Goal: Task Accomplishment & Management: Use online tool/utility

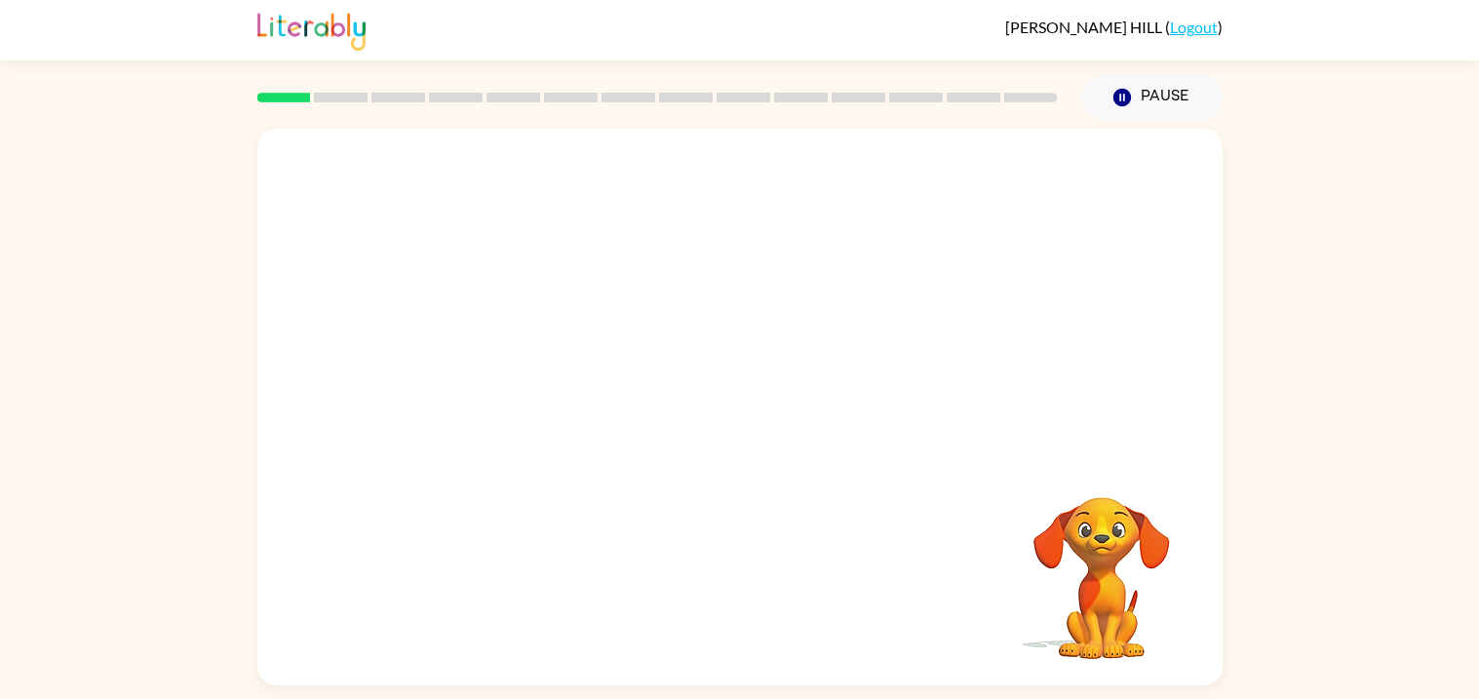
click at [1236, 451] on div "Your browser must support playing .mp4 files to use Literably. Please try using…" at bounding box center [739, 403] width 1479 height 566
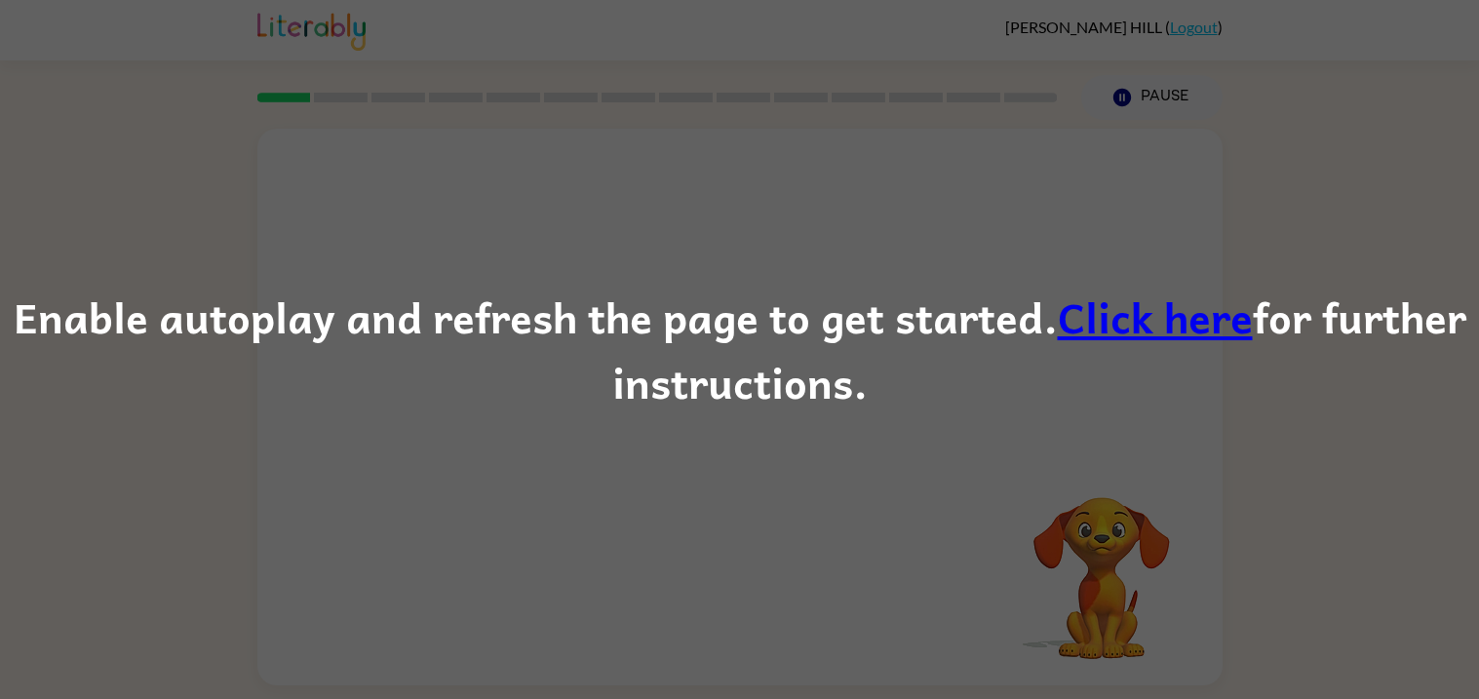
click at [1070, 314] on link "Click here" at bounding box center [1155, 316] width 195 height 65
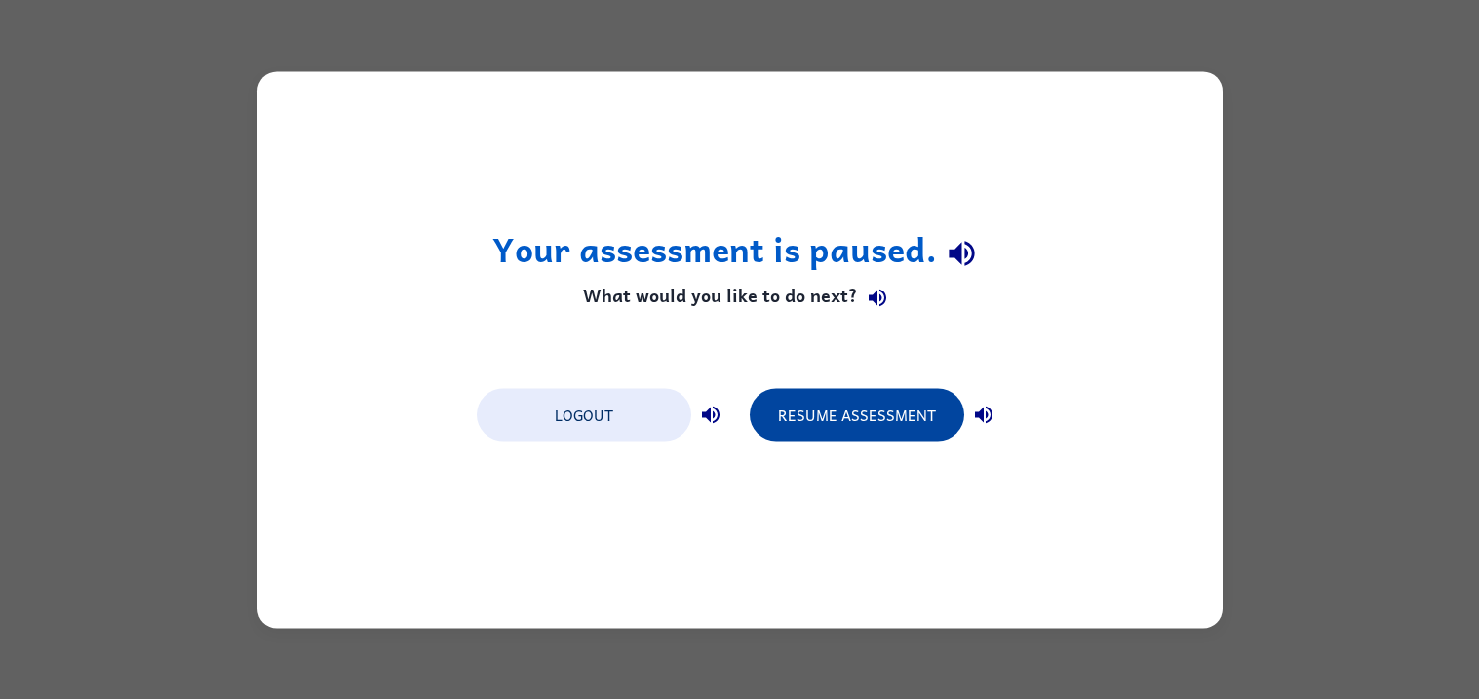
click at [927, 408] on button "Resume Assessment" at bounding box center [857, 414] width 215 height 53
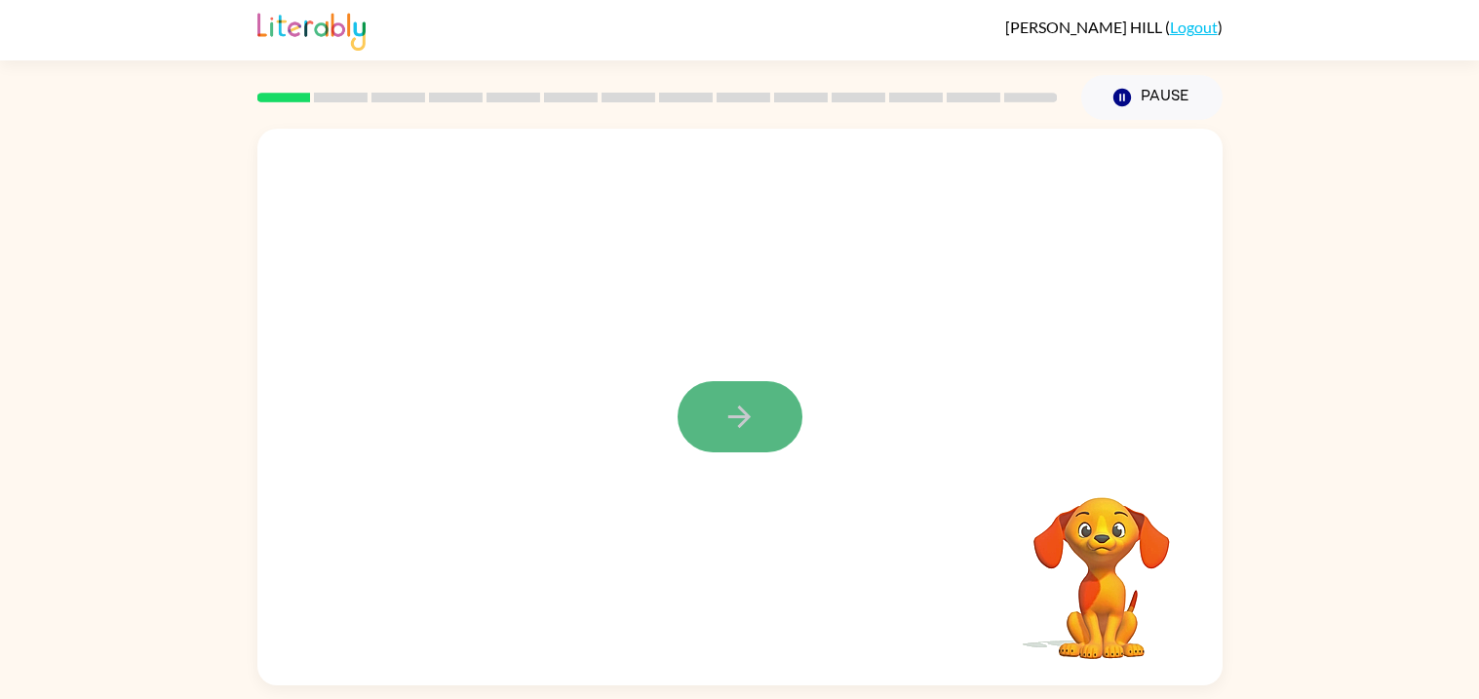
click at [746, 420] on icon "button" at bounding box center [739, 417] width 22 height 22
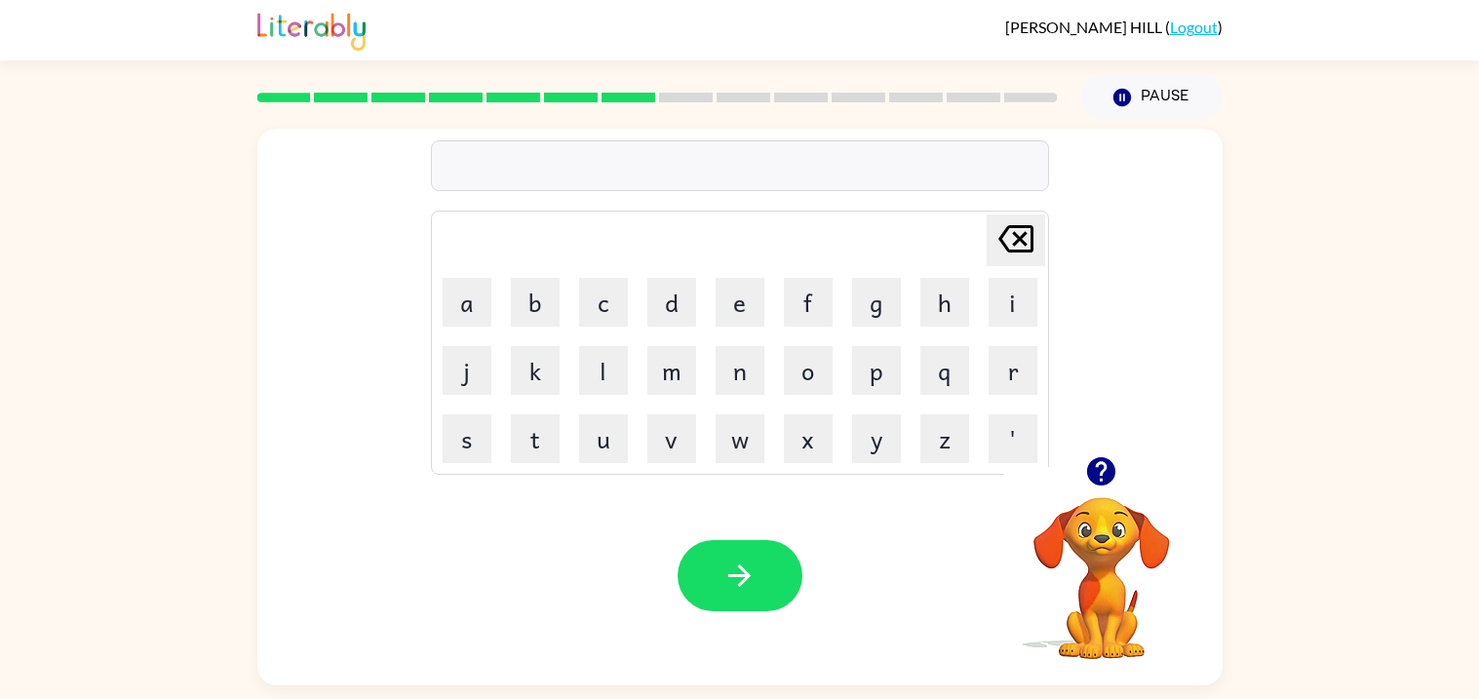
click at [1103, 483] on icon "button" at bounding box center [1101, 471] width 28 height 28
click at [1120, 472] on button "button" at bounding box center [1101, 472] width 50 height 50
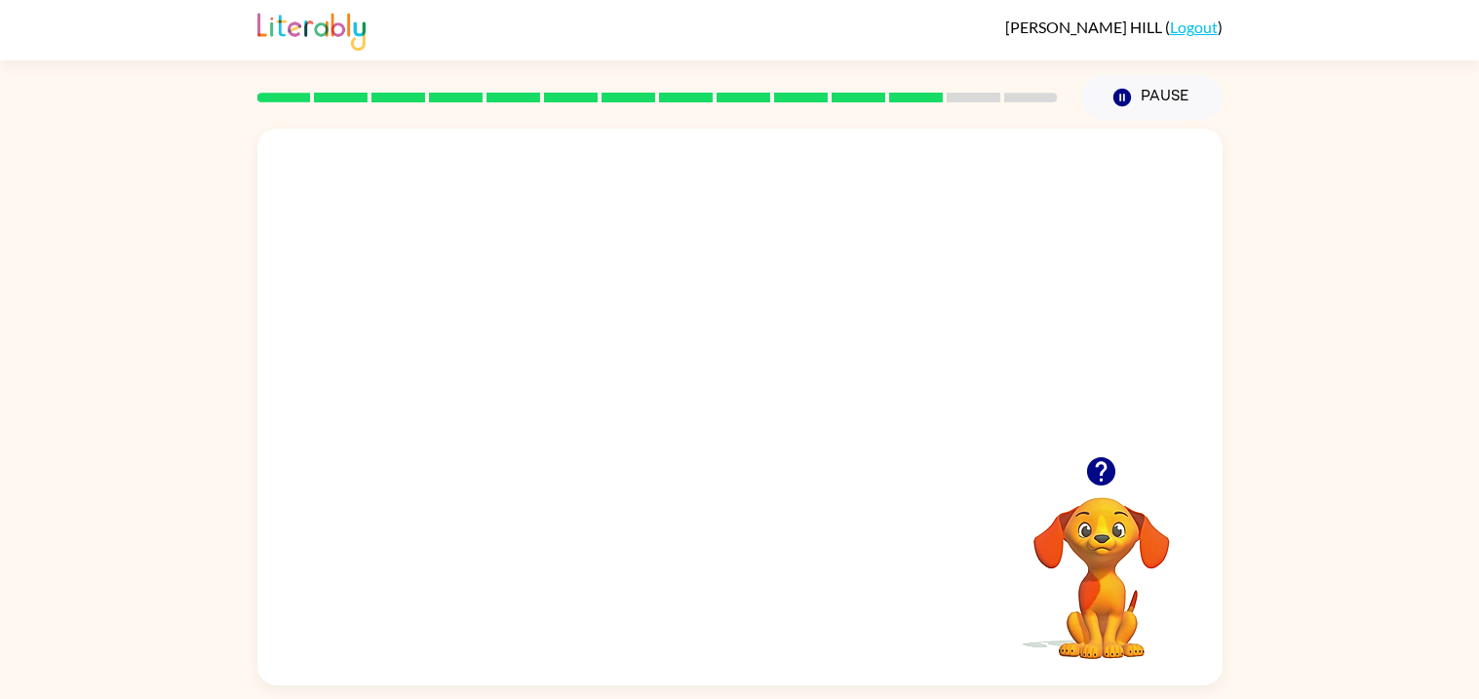
click at [1079, 459] on button "button" at bounding box center [1101, 472] width 50 height 50
click at [953, 503] on div "Your browser must support playing .mp4 files to use Literably. Please try using…" at bounding box center [739, 407] width 965 height 557
click at [1084, 502] on video "Your browser must support playing .mp4 files to use Literably. Please try using…" at bounding box center [1101, 564] width 195 height 195
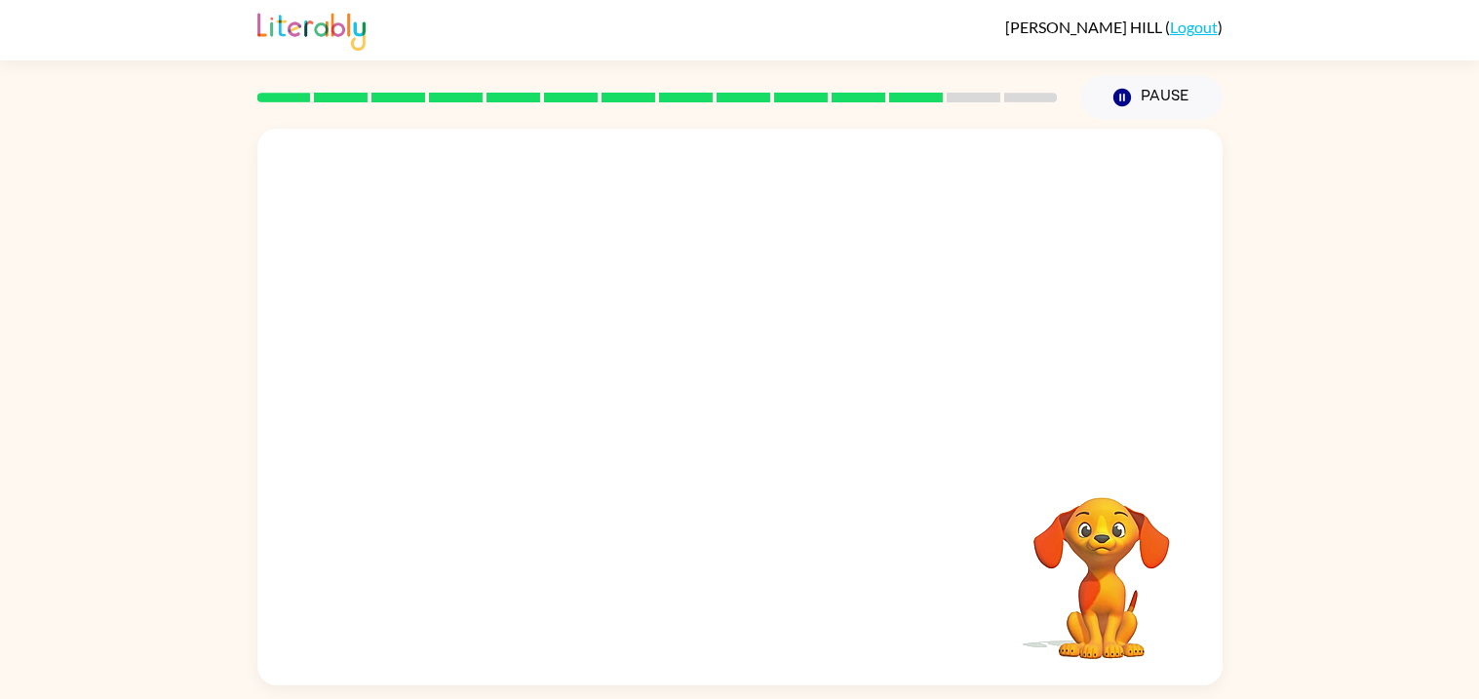
click at [1120, 528] on video "Your browser must support playing .mp4 files to use Literably. Please try using…" at bounding box center [1101, 564] width 195 height 195
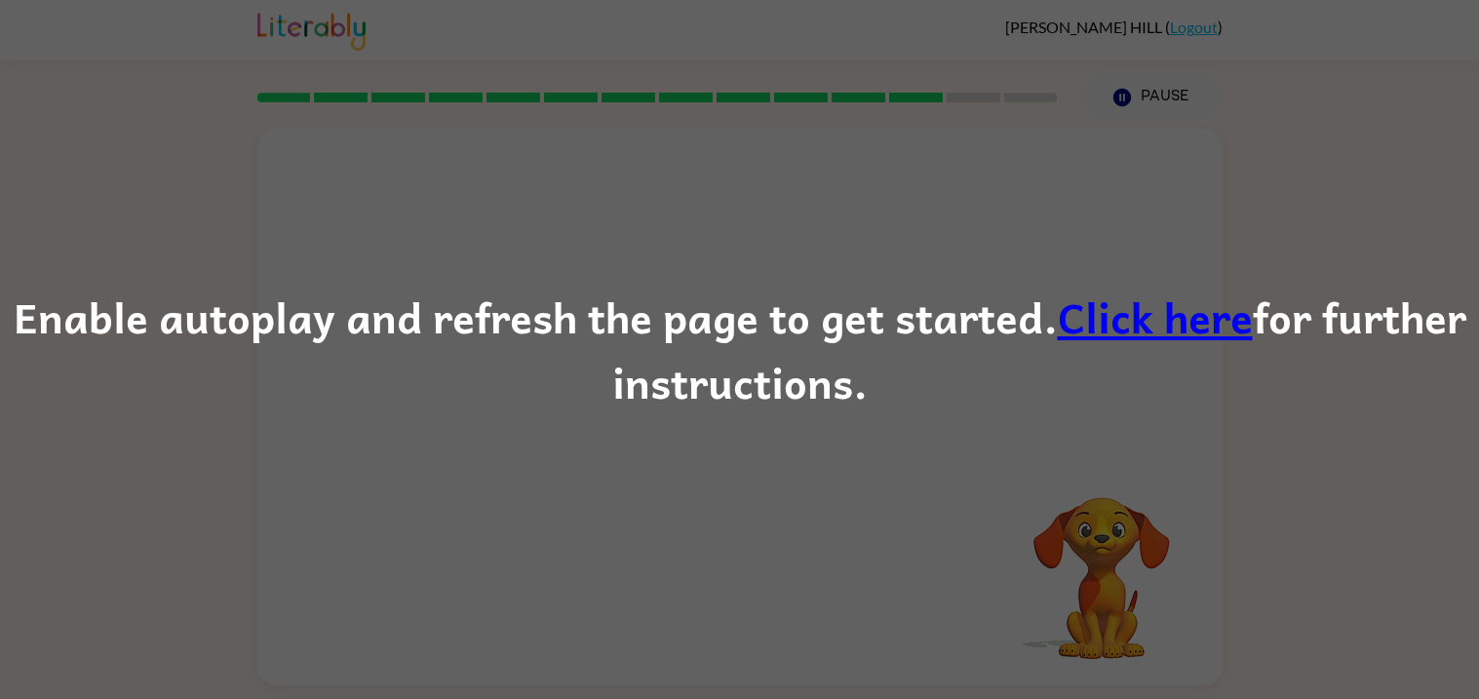
click at [1170, 333] on link "Click here" at bounding box center [1155, 316] width 195 height 65
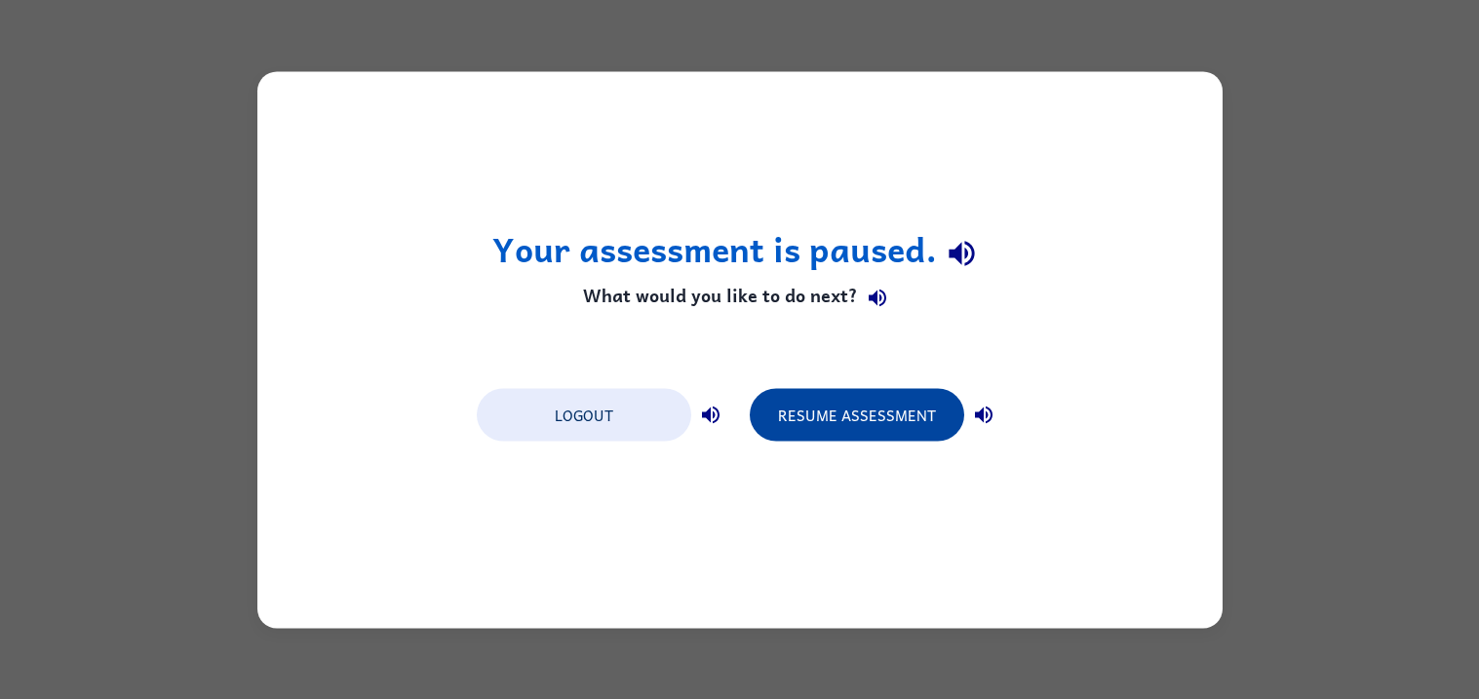
click at [828, 426] on button "Resume Assessment" at bounding box center [857, 414] width 215 height 53
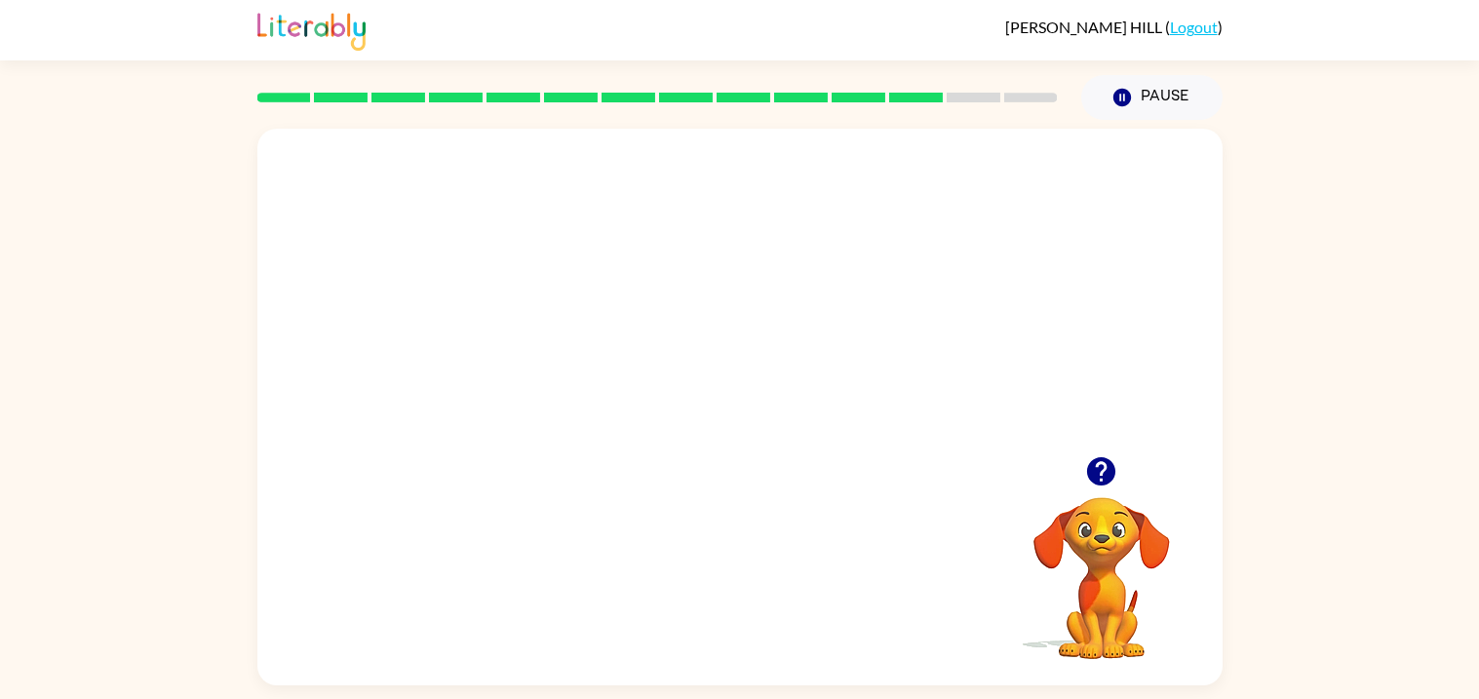
click at [1093, 473] on icon "button" at bounding box center [1101, 471] width 28 height 28
click at [789, 413] on div at bounding box center [740, 416] width 125 height 71
click at [691, 421] on button "button" at bounding box center [740, 416] width 125 height 71
click at [754, 437] on button "button" at bounding box center [740, 416] width 125 height 71
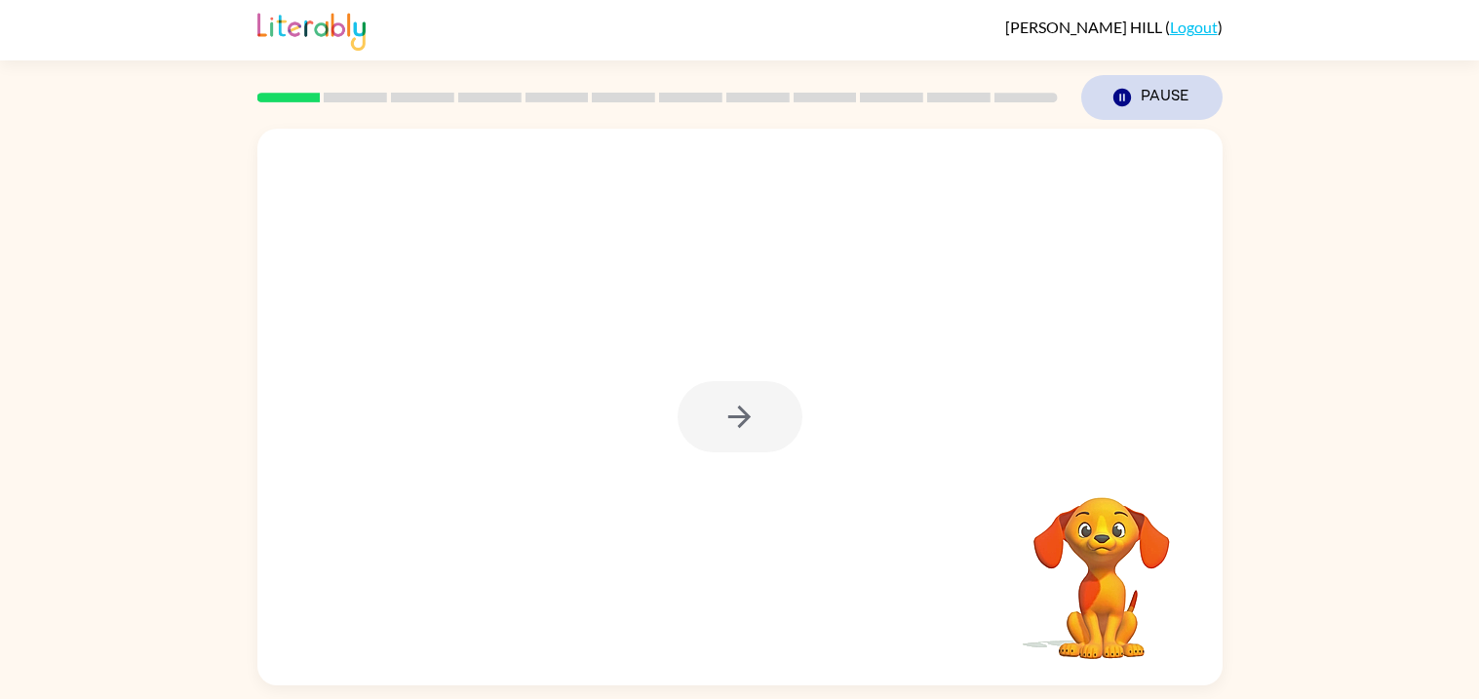
click at [1126, 90] on icon "button" at bounding box center [1122, 98] width 18 height 18
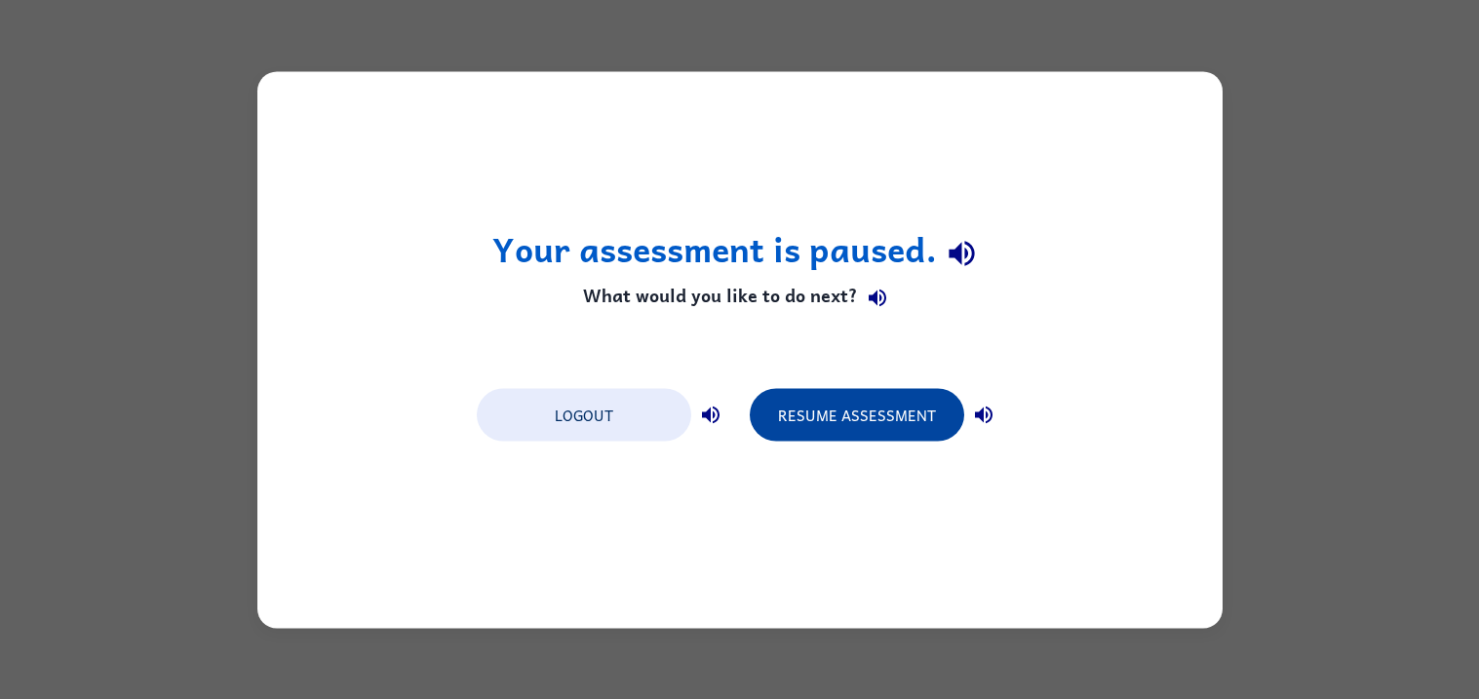
click at [880, 425] on button "Resume Assessment" at bounding box center [857, 414] width 215 height 53
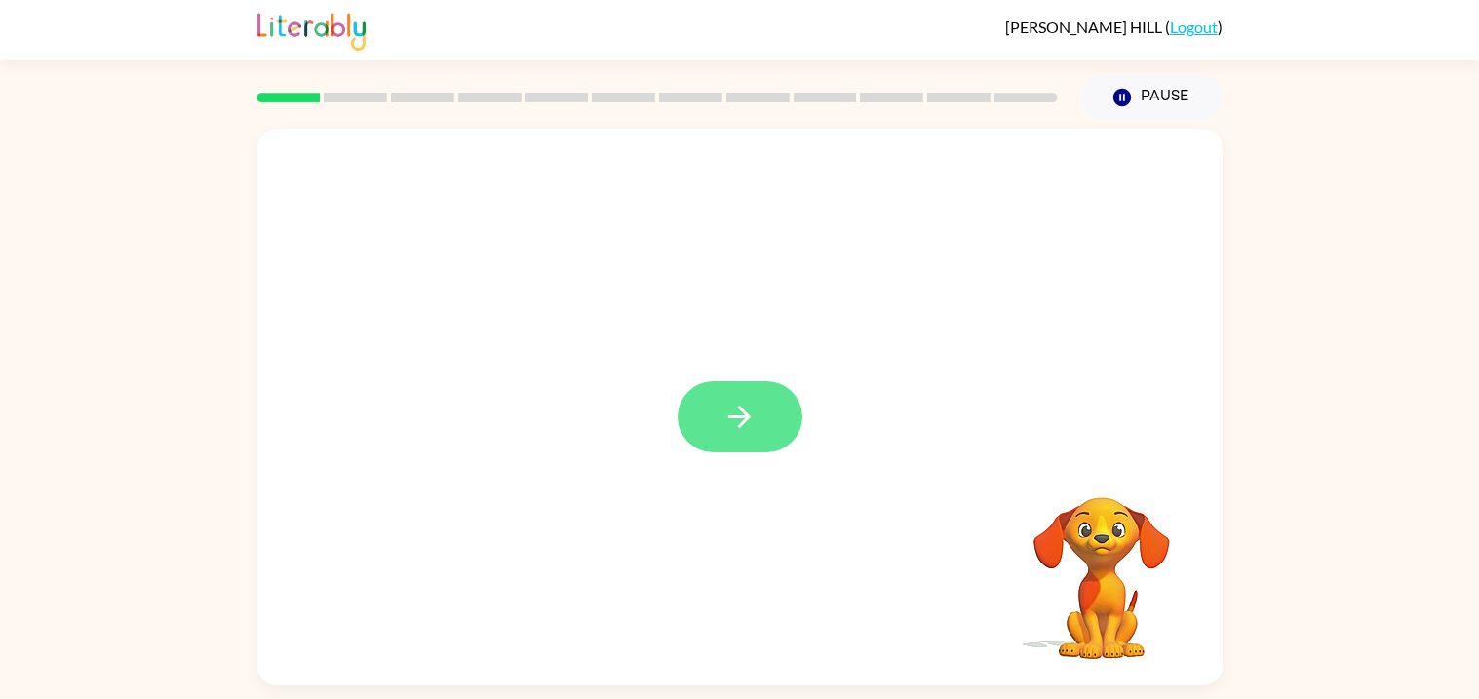
click at [716, 422] on button "button" at bounding box center [740, 416] width 125 height 71
click at [707, 424] on div at bounding box center [739, 407] width 965 height 557
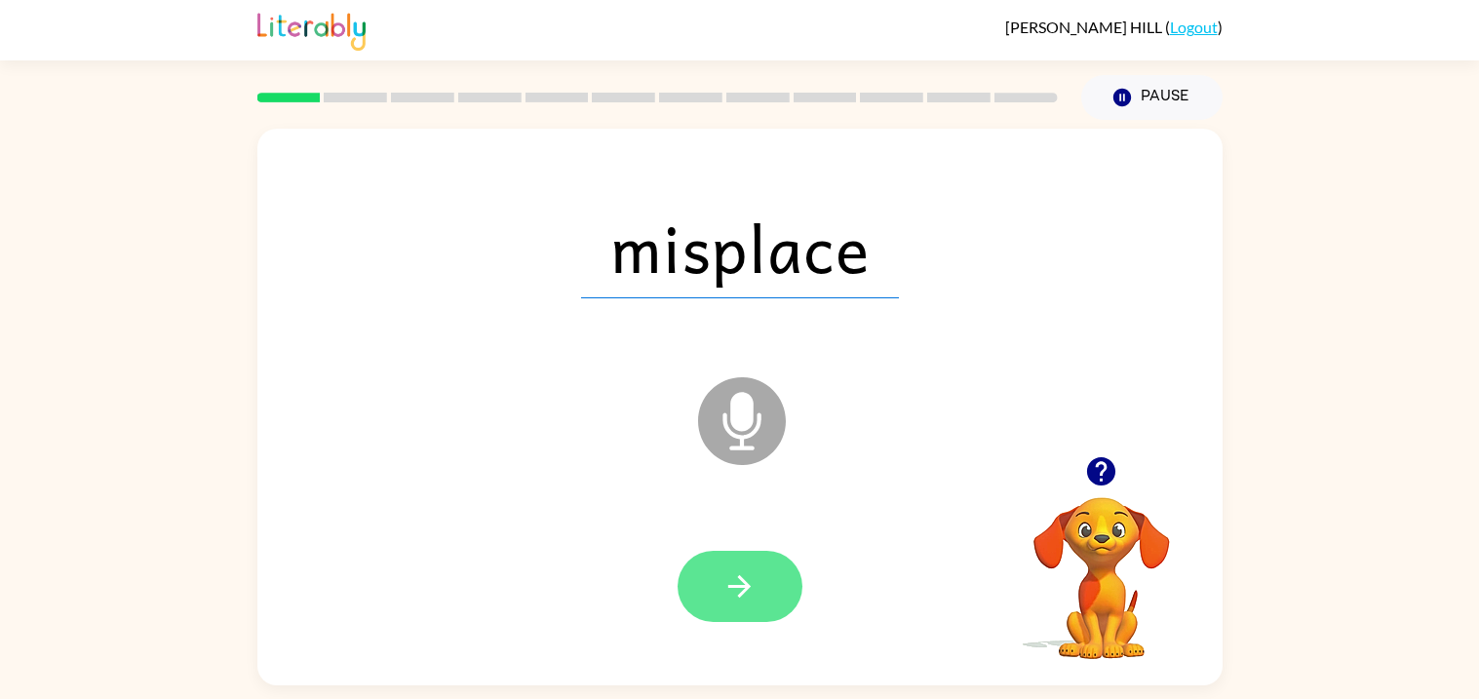
click at [766, 571] on button "button" at bounding box center [740, 586] width 125 height 71
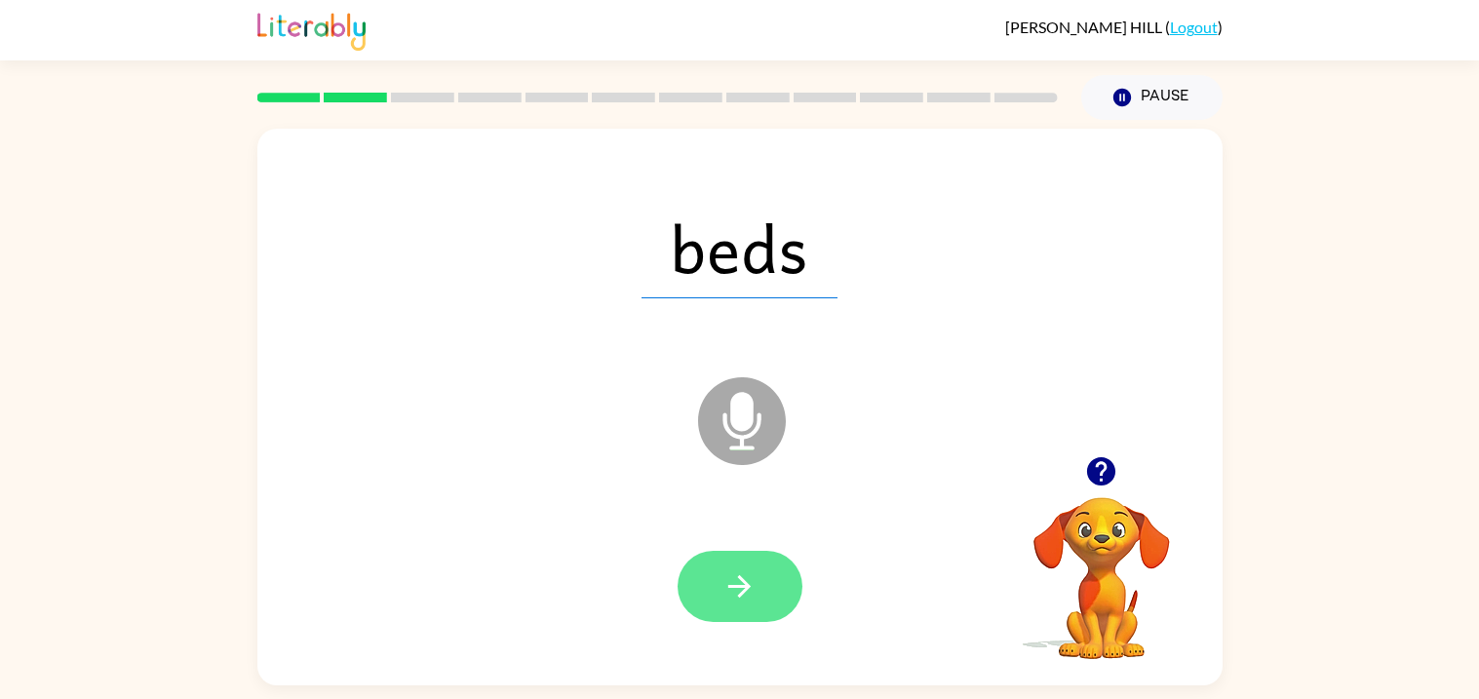
click at [728, 604] on button "button" at bounding box center [740, 586] width 125 height 71
click at [771, 609] on button "button" at bounding box center [740, 586] width 125 height 71
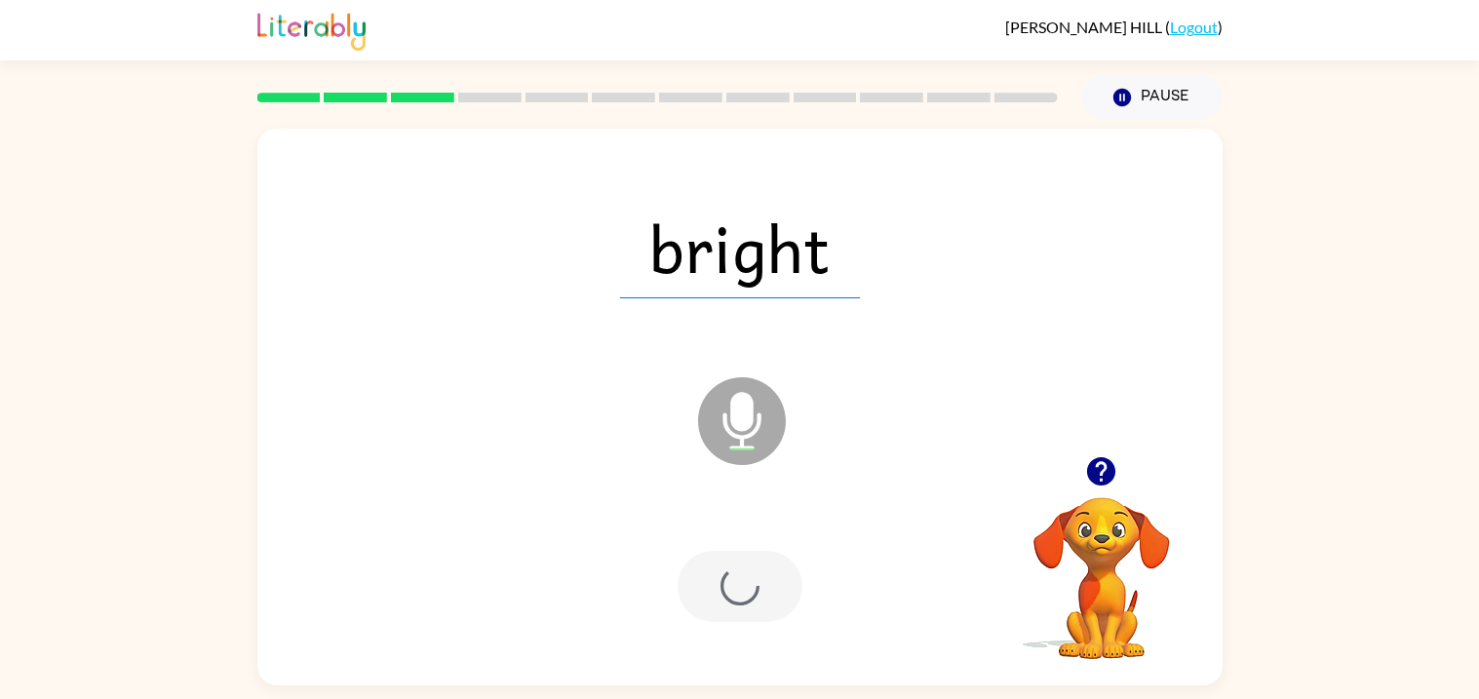
click at [774, 602] on div at bounding box center [740, 586] width 125 height 71
click at [766, 613] on div at bounding box center [740, 586] width 125 height 71
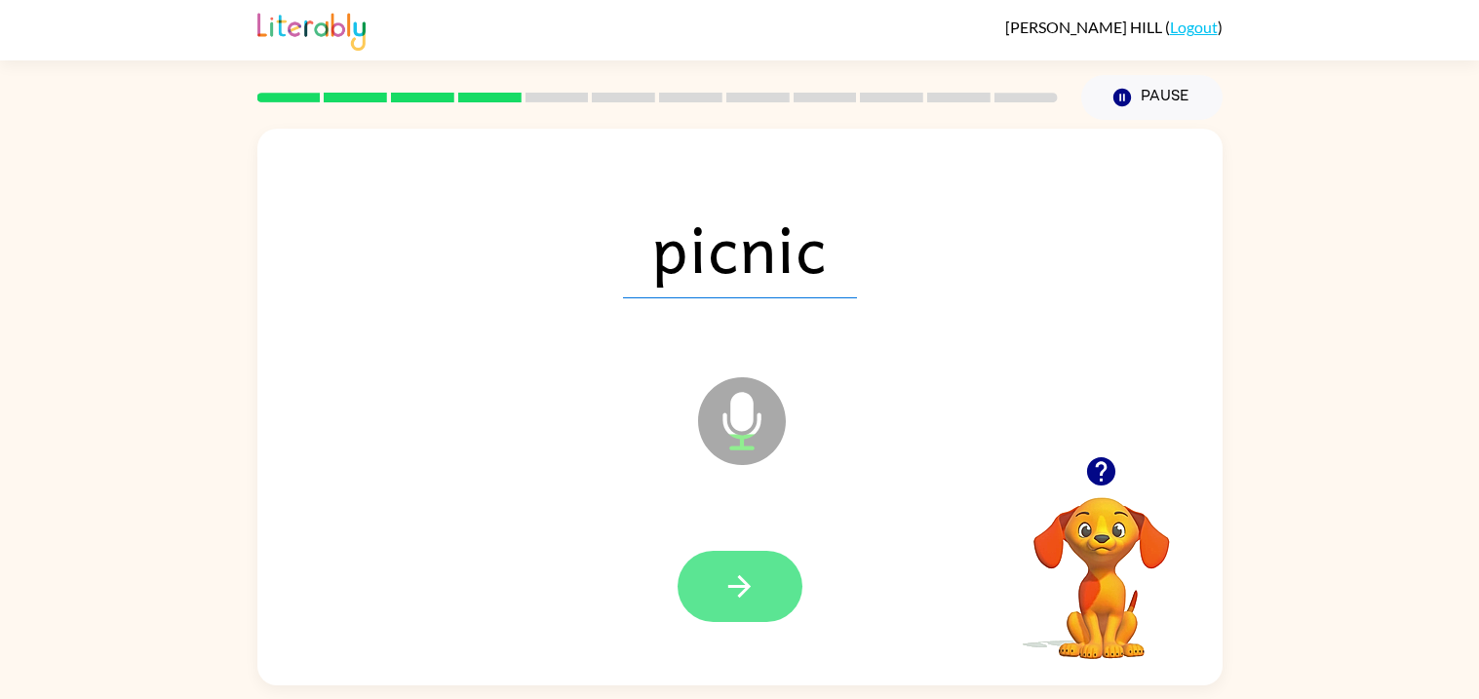
click at [765, 575] on button "button" at bounding box center [740, 586] width 125 height 71
click at [725, 614] on button "button" at bounding box center [740, 586] width 125 height 71
click at [756, 603] on icon "button" at bounding box center [740, 586] width 34 height 34
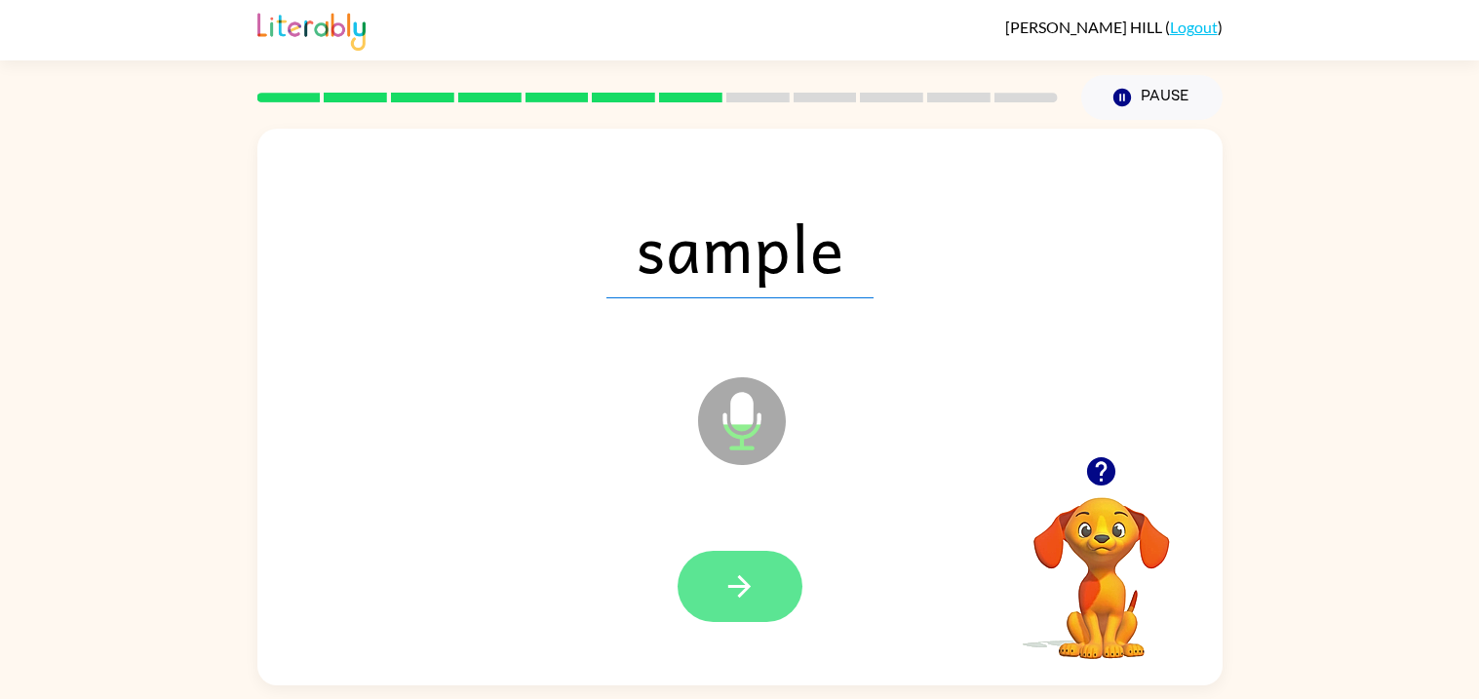
click at [743, 590] on icon "button" at bounding box center [739, 586] width 22 height 22
click at [716, 601] on button "button" at bounding box center [740, 586] width 125 height 71
click at [753, 585] on icon "button" at bounding box center [740, 586] width 34 height 34
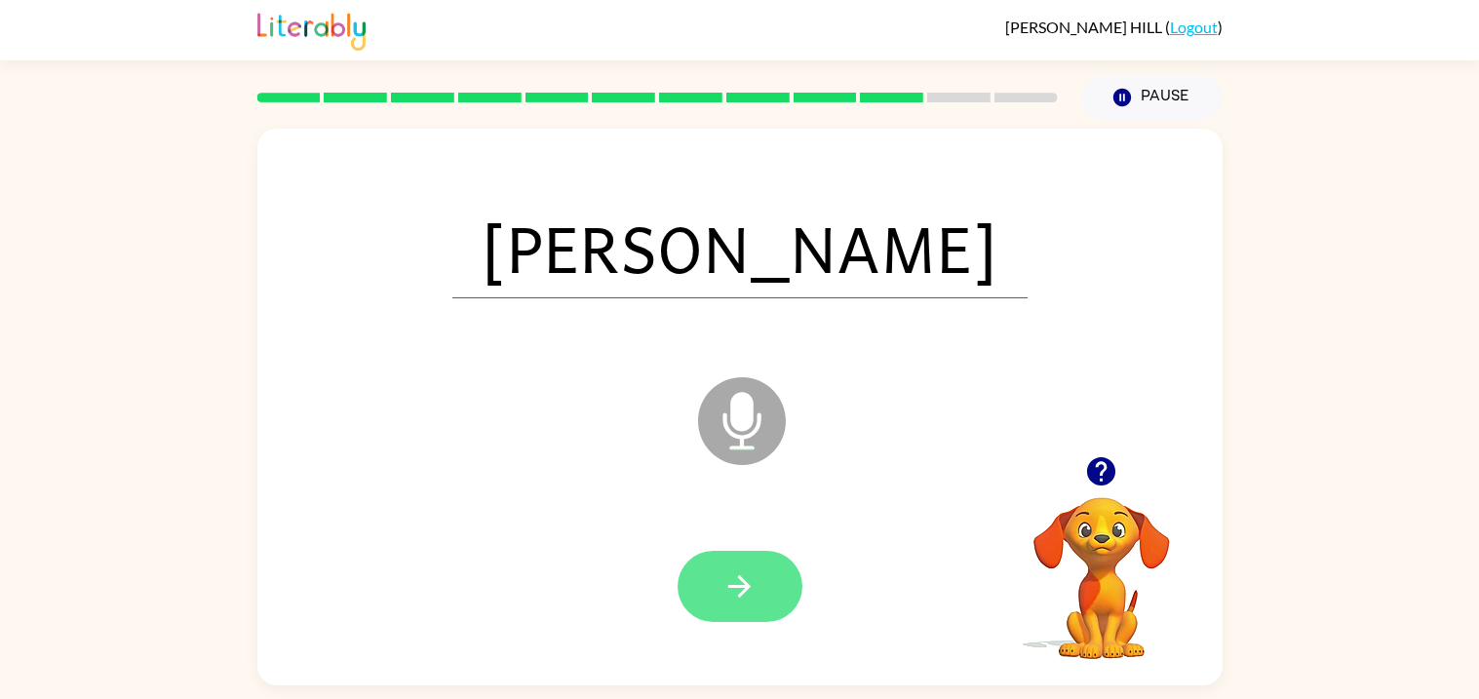
click at [779, 591] on button "button" at bounding box center [740, 586] width 125 height 71
click at [745, 604] on div at bounding box center [740, 586] width 125 height 71
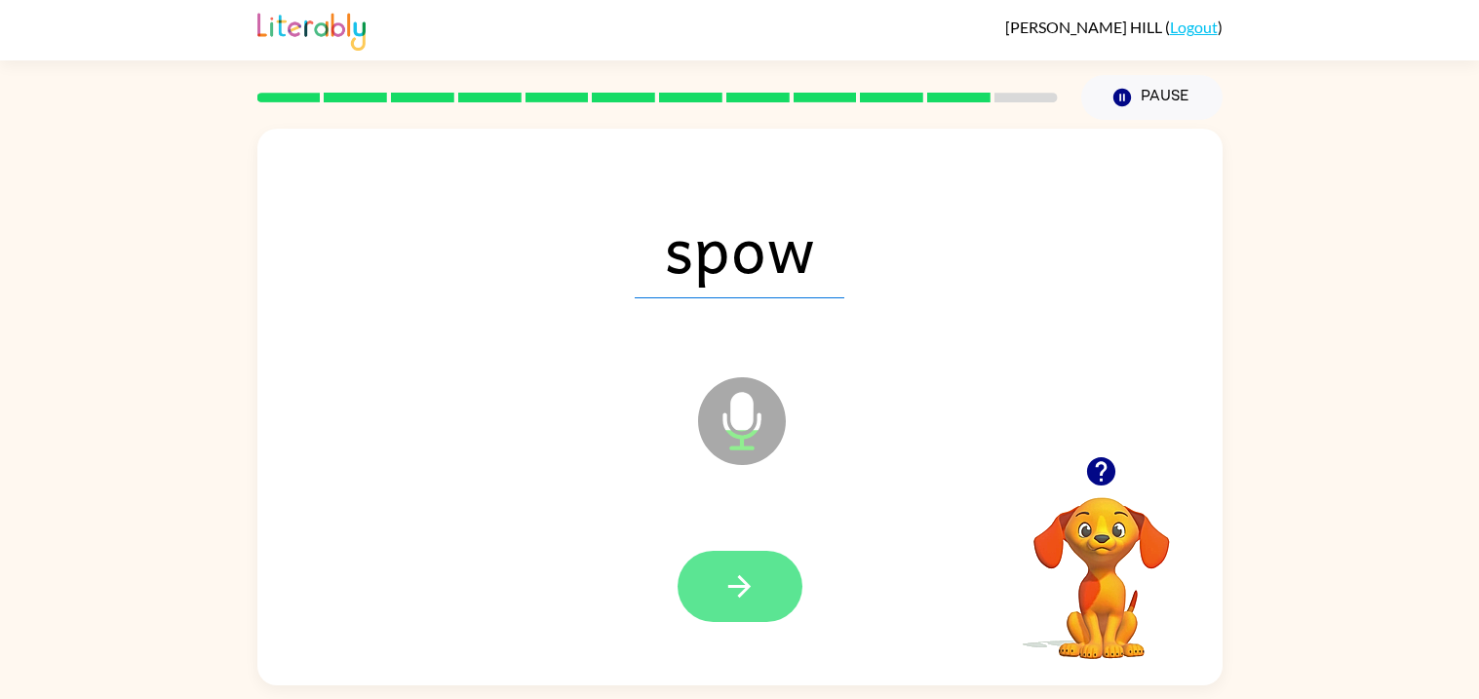
click at [733, 596] on icon "button" at bounding box center [740, 586] width 34 height 34
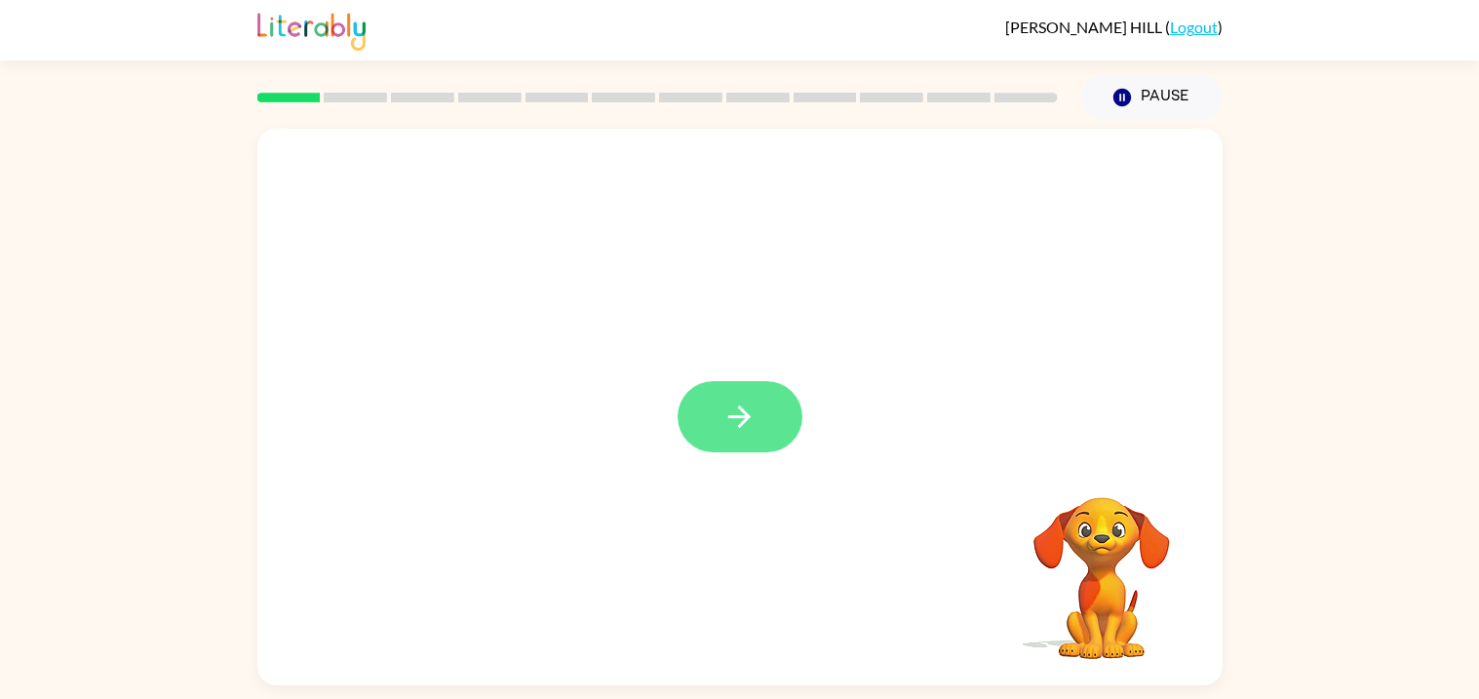
click at [772, 399] on button "button" at bounding box center [740, 416] width 125 height 71
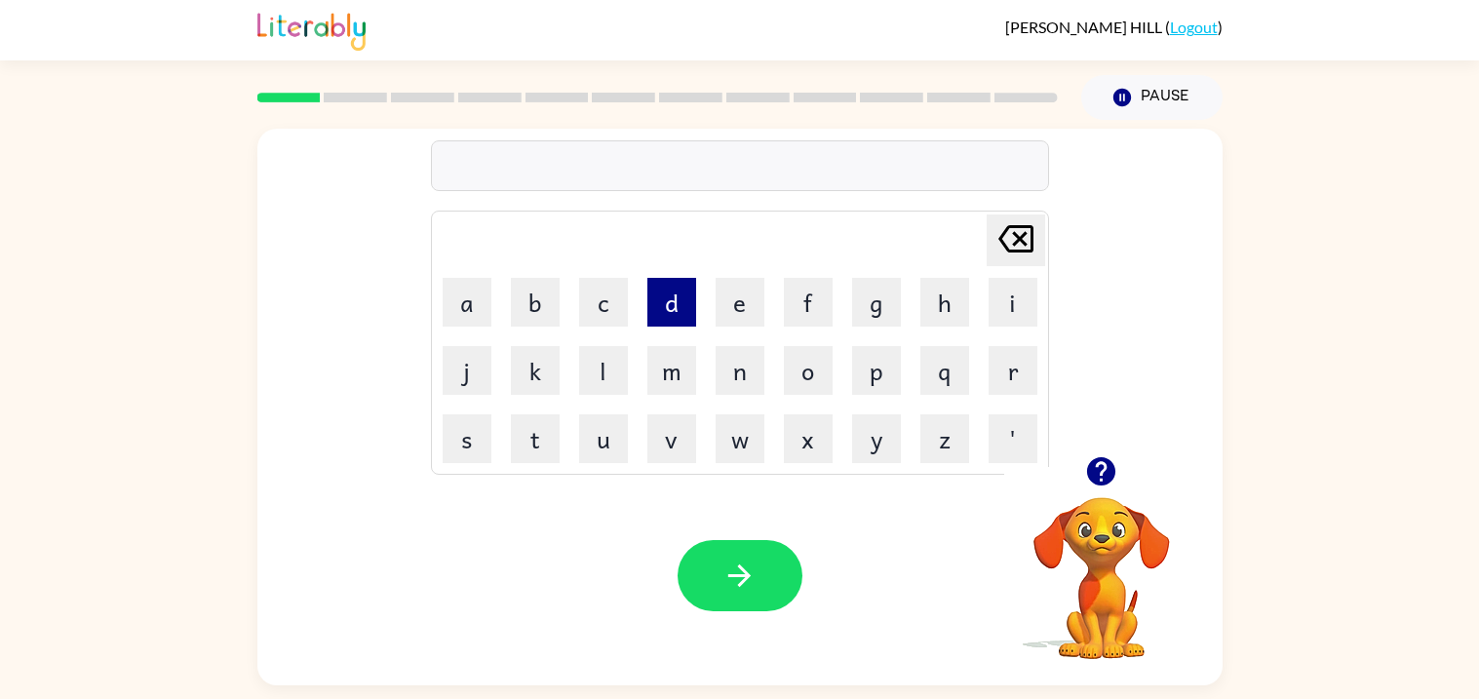
click at [676, 317] on button "d" at bounding box center [671, 302] width 49 height 49
click at [1014, 394] on button "r" at bounding box center [1013, 370] width 49 height 49
click at [744, 310] on button "e" at bounding box center [740, 302] width 49 height 49
click at [487, 433] on button "s" at bounding box center [467, 438] width 49 height 49
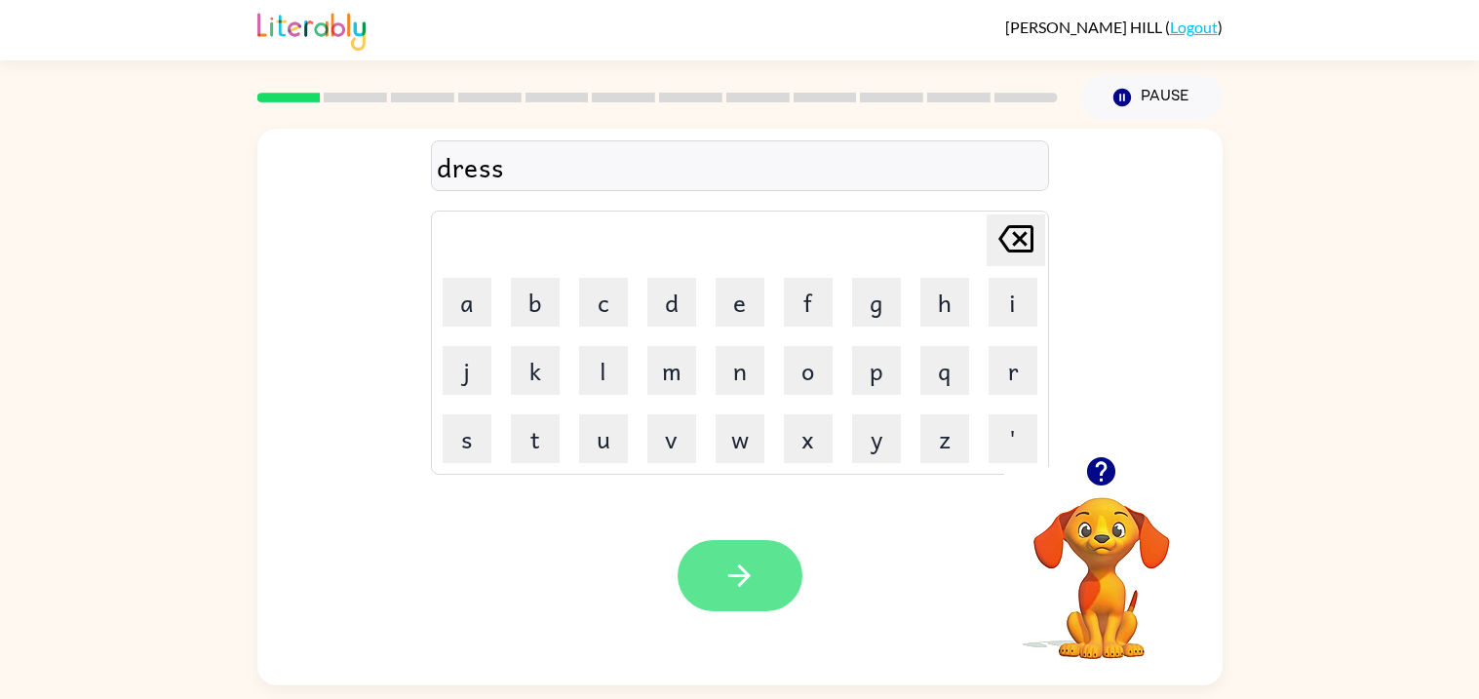
click at [726, 543] on button "button" at bounding box center [740, 575] width 125 height 71
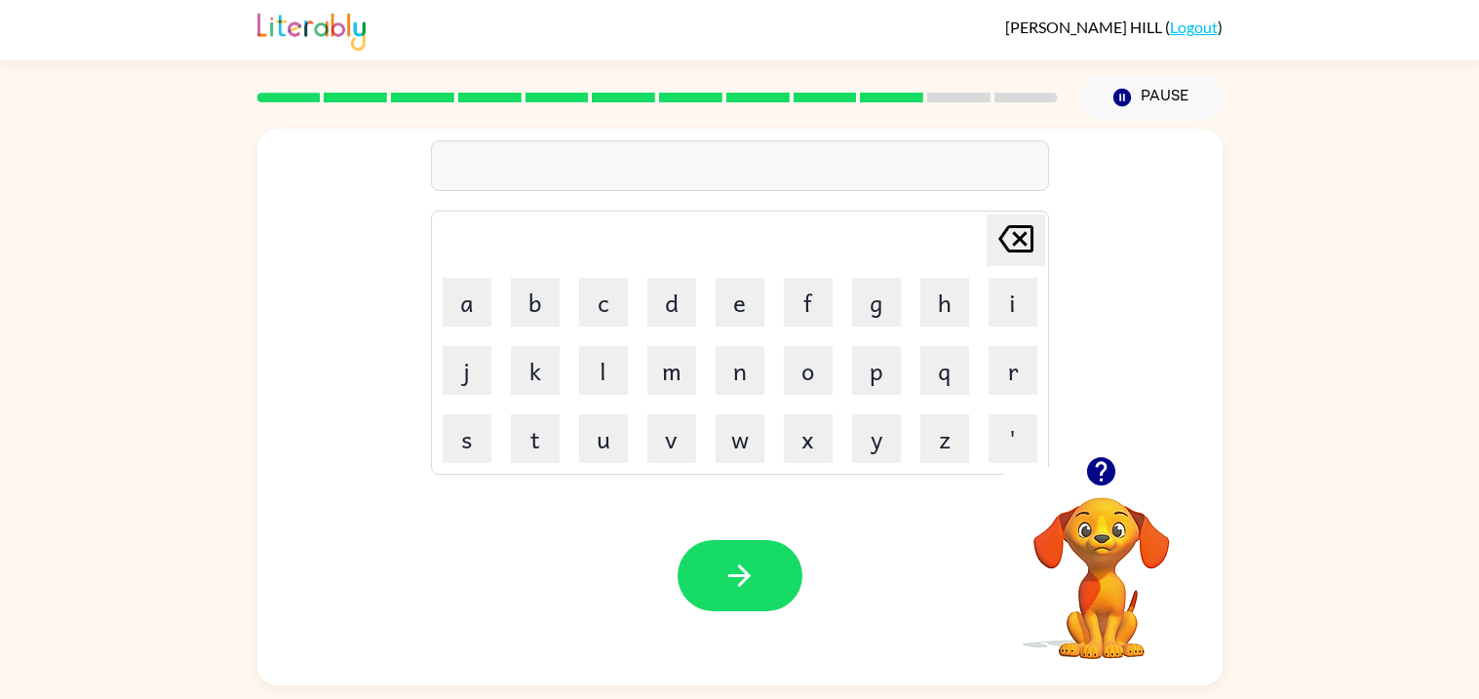
click at [1091, 491] on button "button" at bounding box center [1101, 472] width 50 height 50
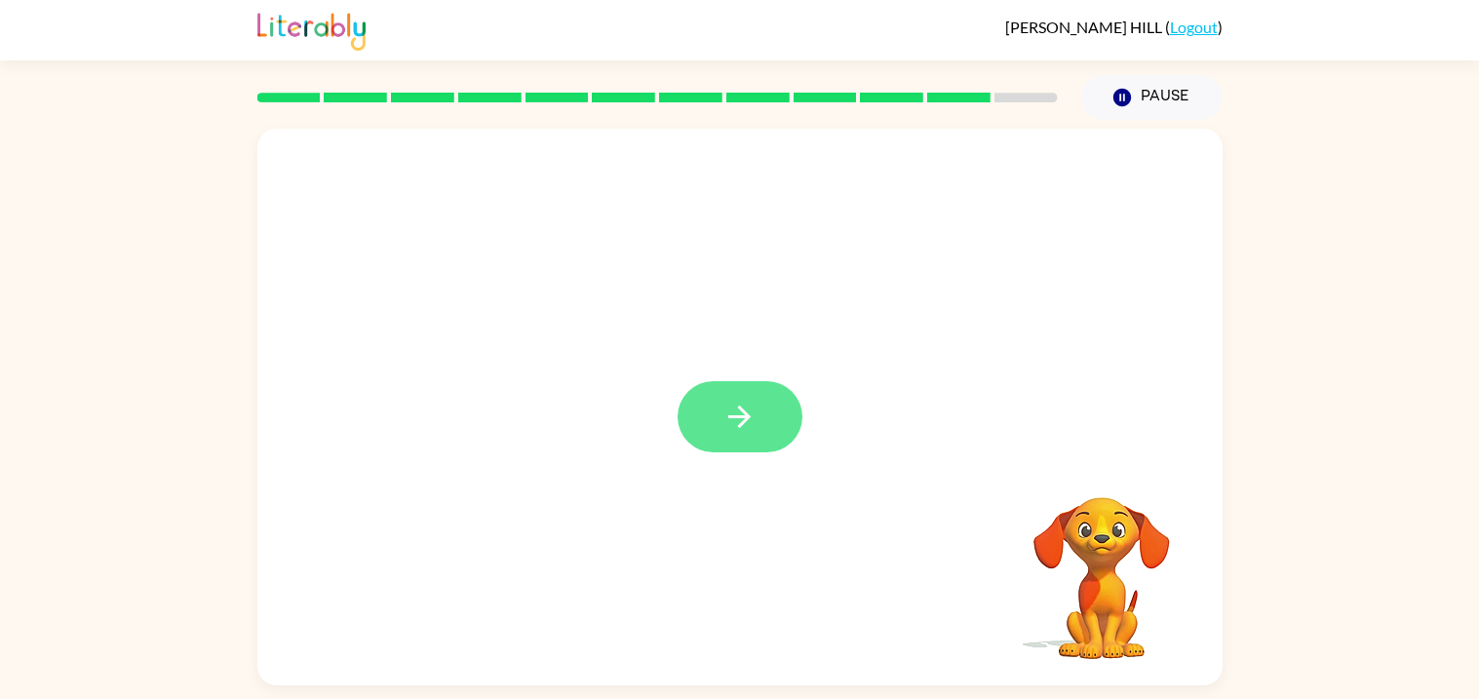
click at [713, 411] on button "button" at bounding box center [740, 416] width 125 height 71
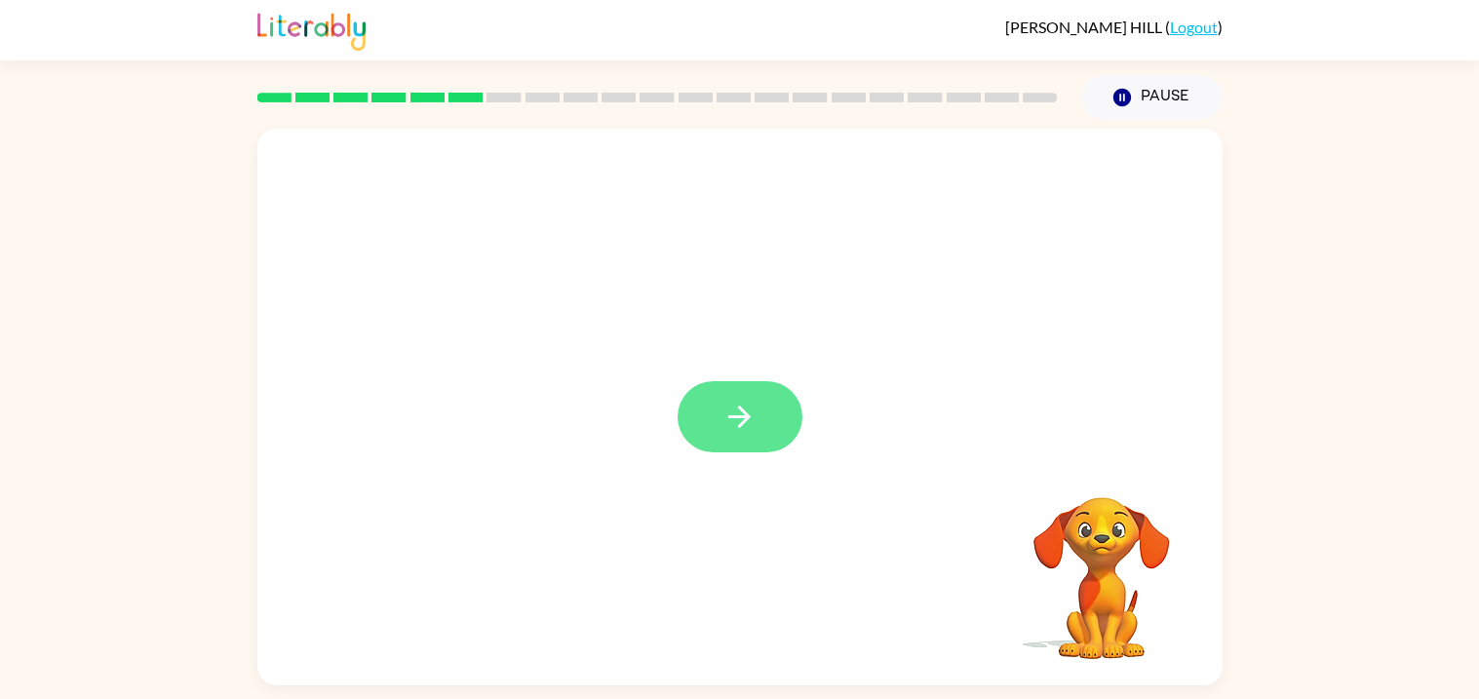
click at [764, 442] on button "button" at bounding box center [740, 416] width 125 height 71
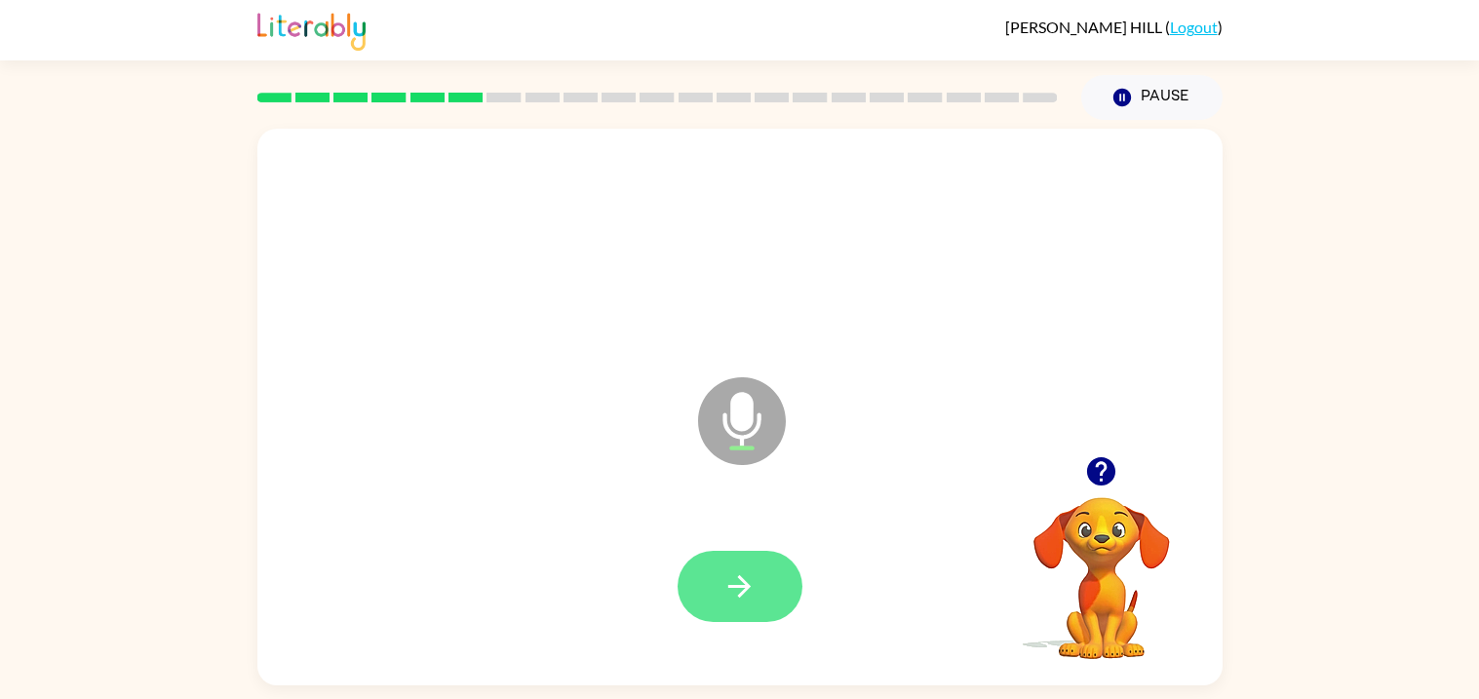
click at [696, 603] on button "button" at bounding box center [740, 586] width 125 height 71
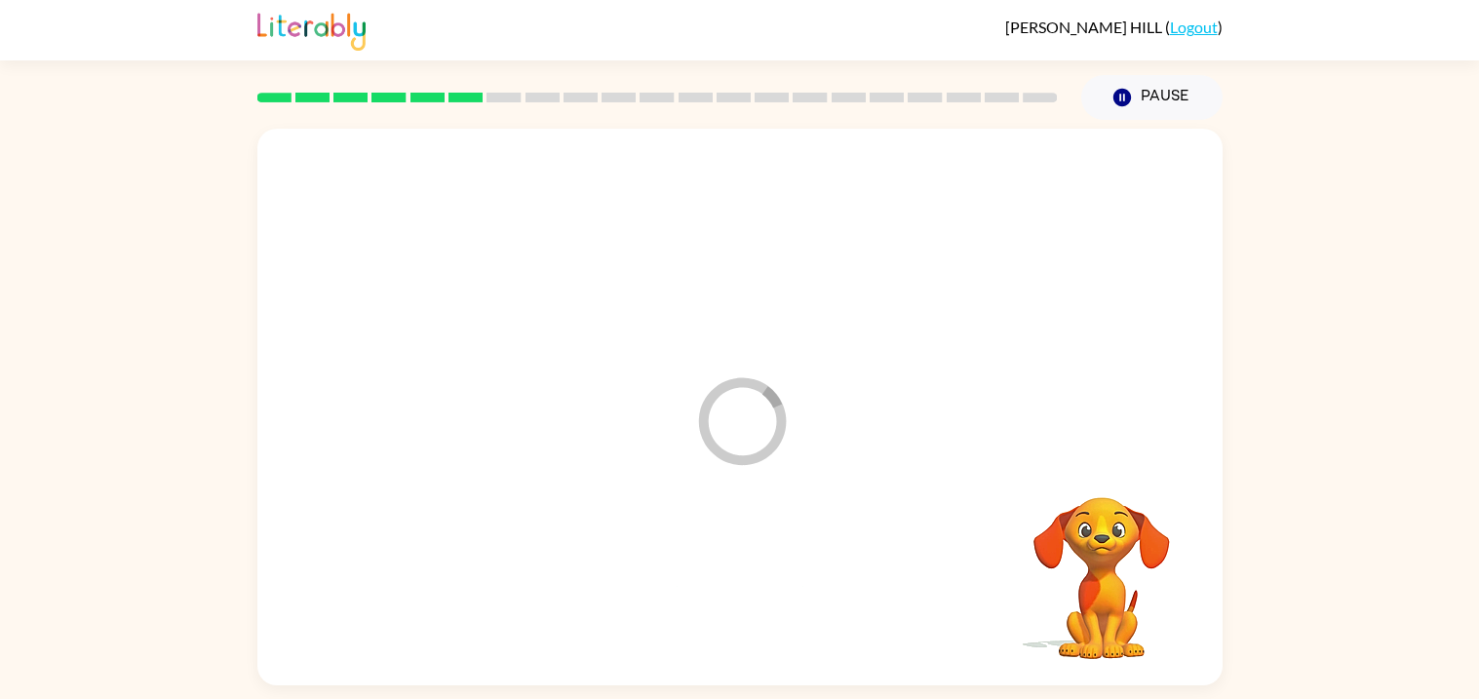
click at [667, 618] on div at bounding box center [740, 587] width 926 height 160
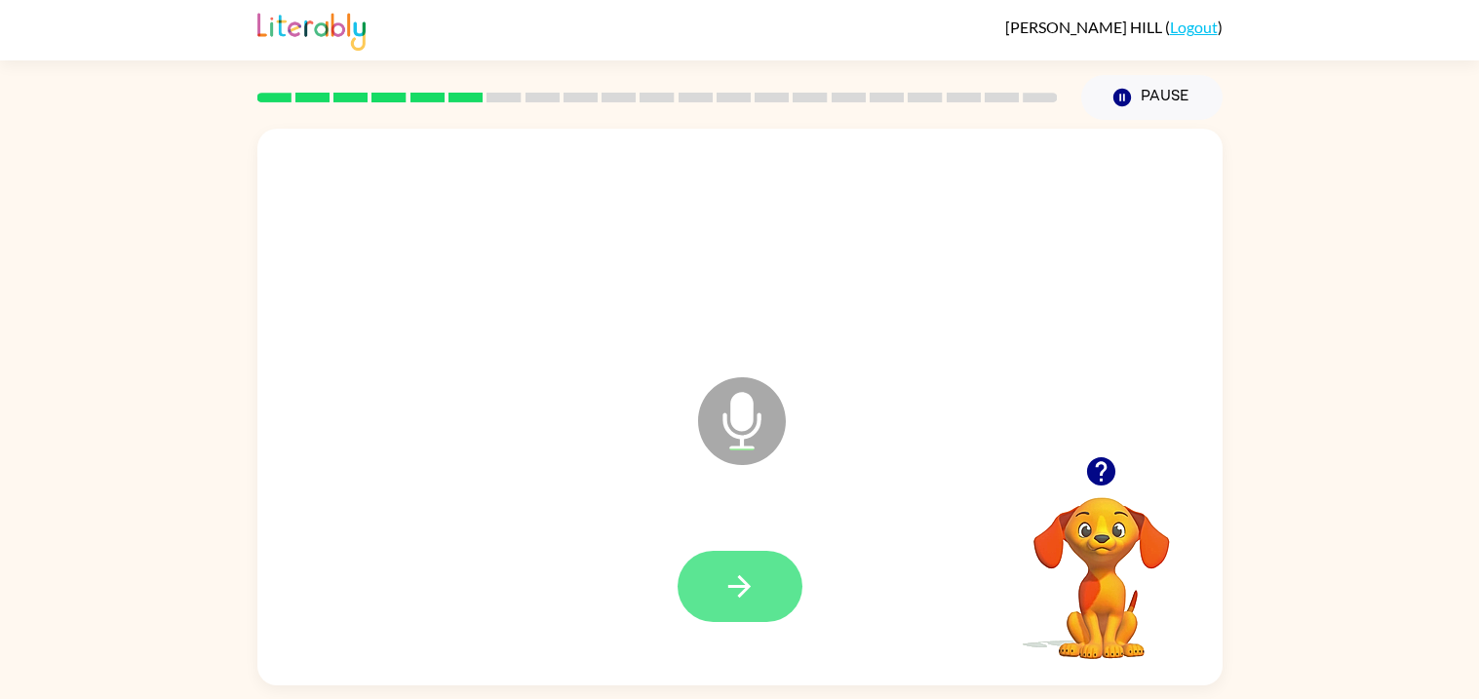
click at [789, 572] on button "button" at bounding box center [740, 586] width 125 height 71
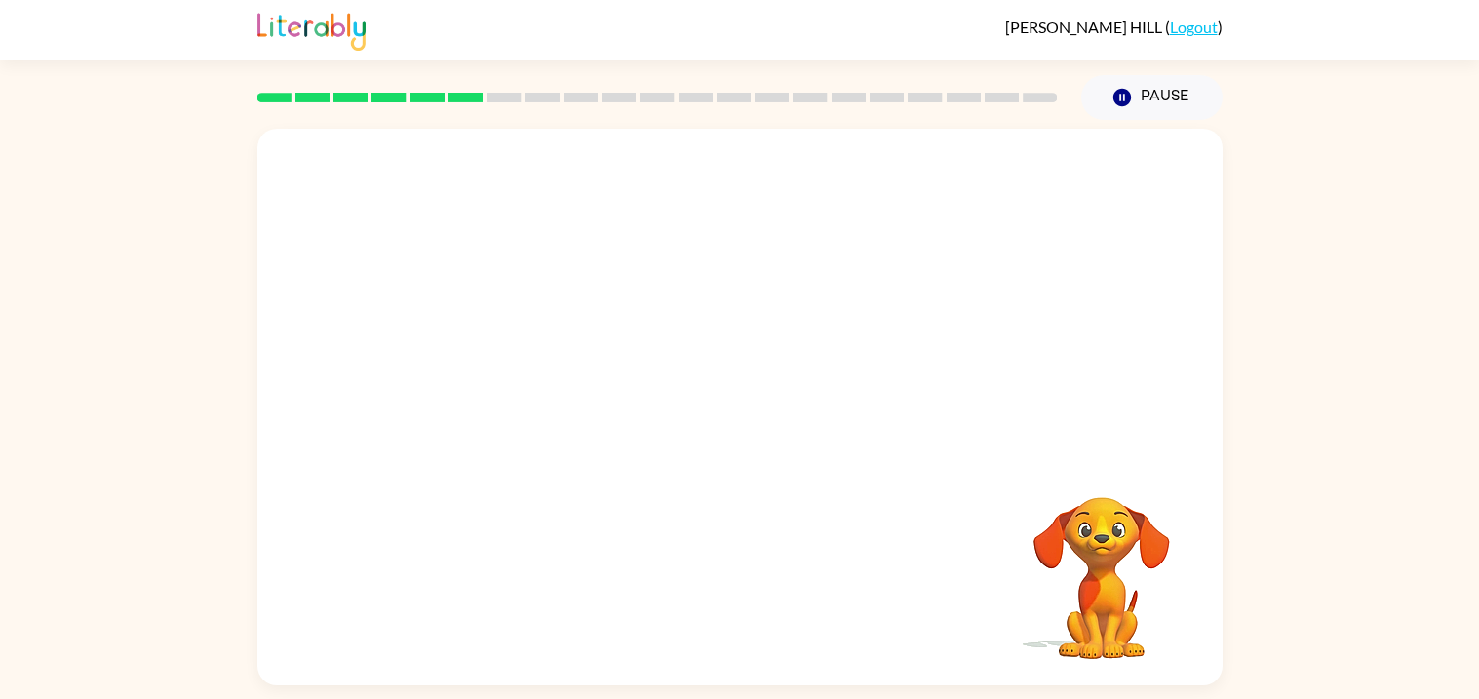
click at [1105, 568] on video "Your browser must support playing .mp4 files to use Literably. Please try using…" at bounding box center [1101, 564] width 195 height 195
click at [1085, 542] on video "Your browser must support playing .mp4 files to use Literably. Please try using…" at bounding box center [1101, 564] width 195 height 195
click at [1283, 428] on div "Your browser must support playing .mp4 files to use Literably. Please try using…" at bounding box center [739, 403] width 1479 height 566
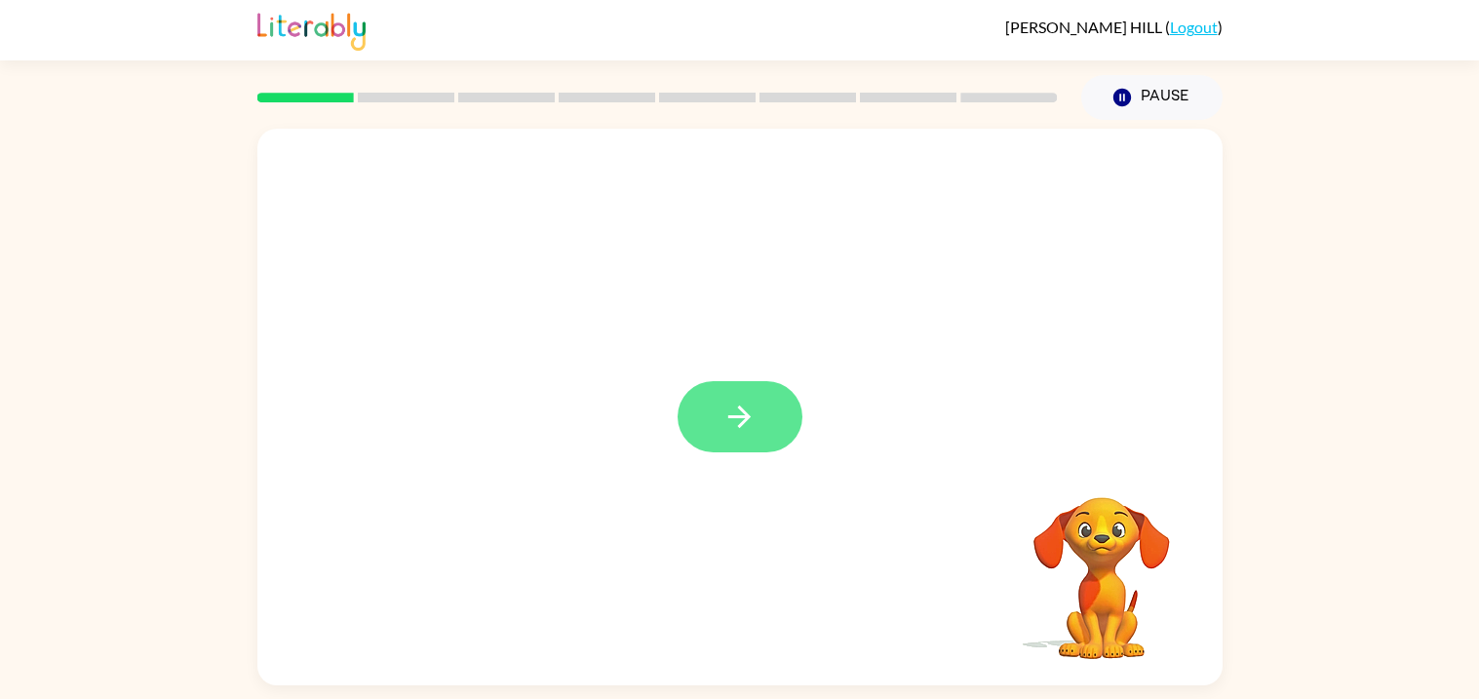
click at [762, 445] on button "button" at bounding box center [740, 416] width 125 height 71
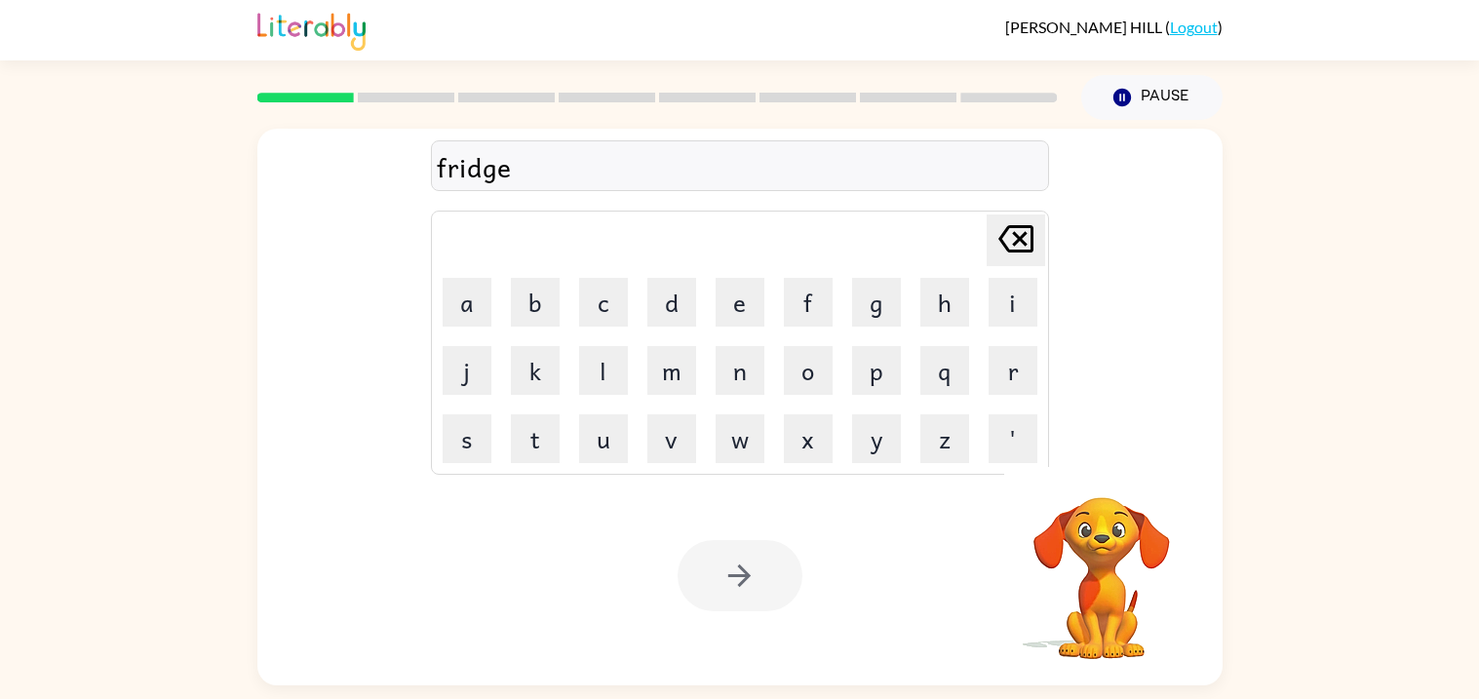
click at [697, 582] on div at bounding box center [740, 575] width 125 height 71
click at [697, 582] on button "button" at bounding box center [740, 575] width 125 height 71
click at [697, 582] on div at bounding box center [740, 575] width 125 height 71
click at [728, 572] on div at bounding box center [740, 575] width 125 height 71
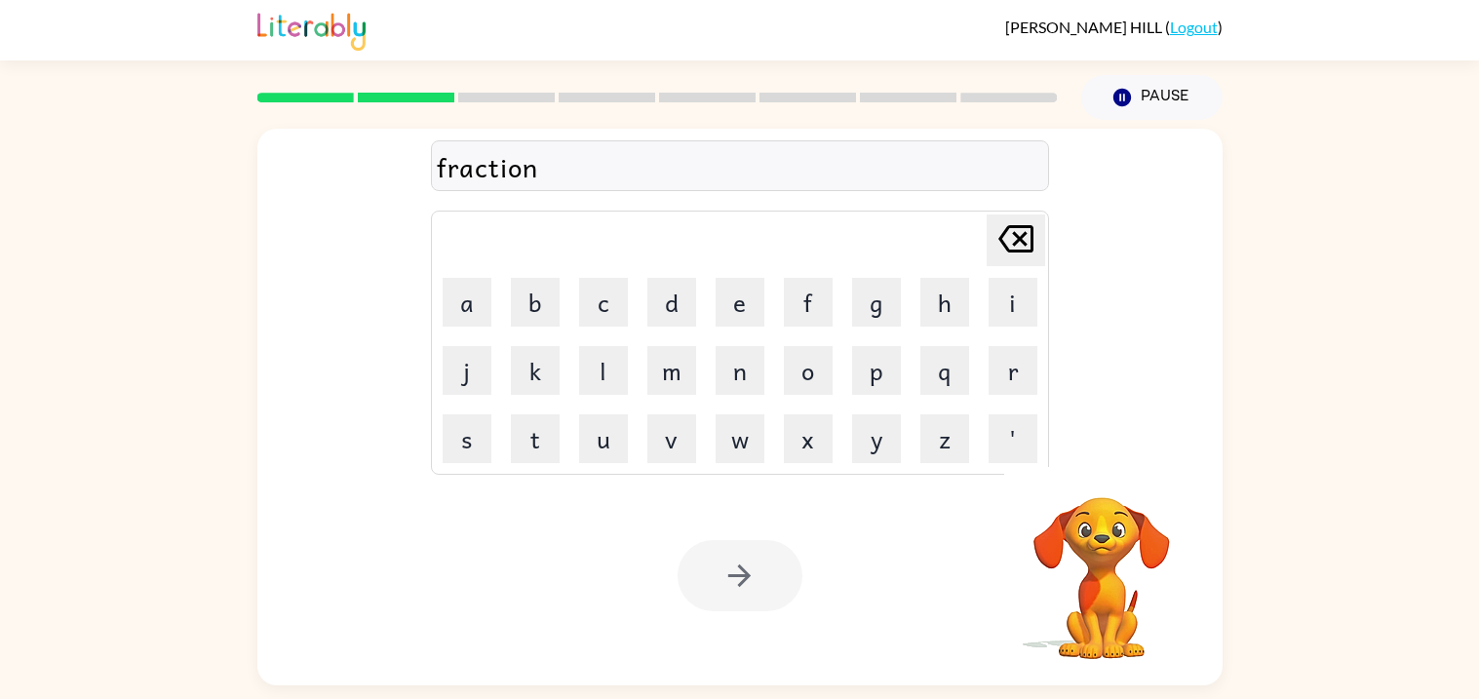
click at [737, 579] on div at bounding box center [740, 575] width 125 height 71
click at [737, 579] on icon "button" at bounding box center [740, 576] width 34 height 34
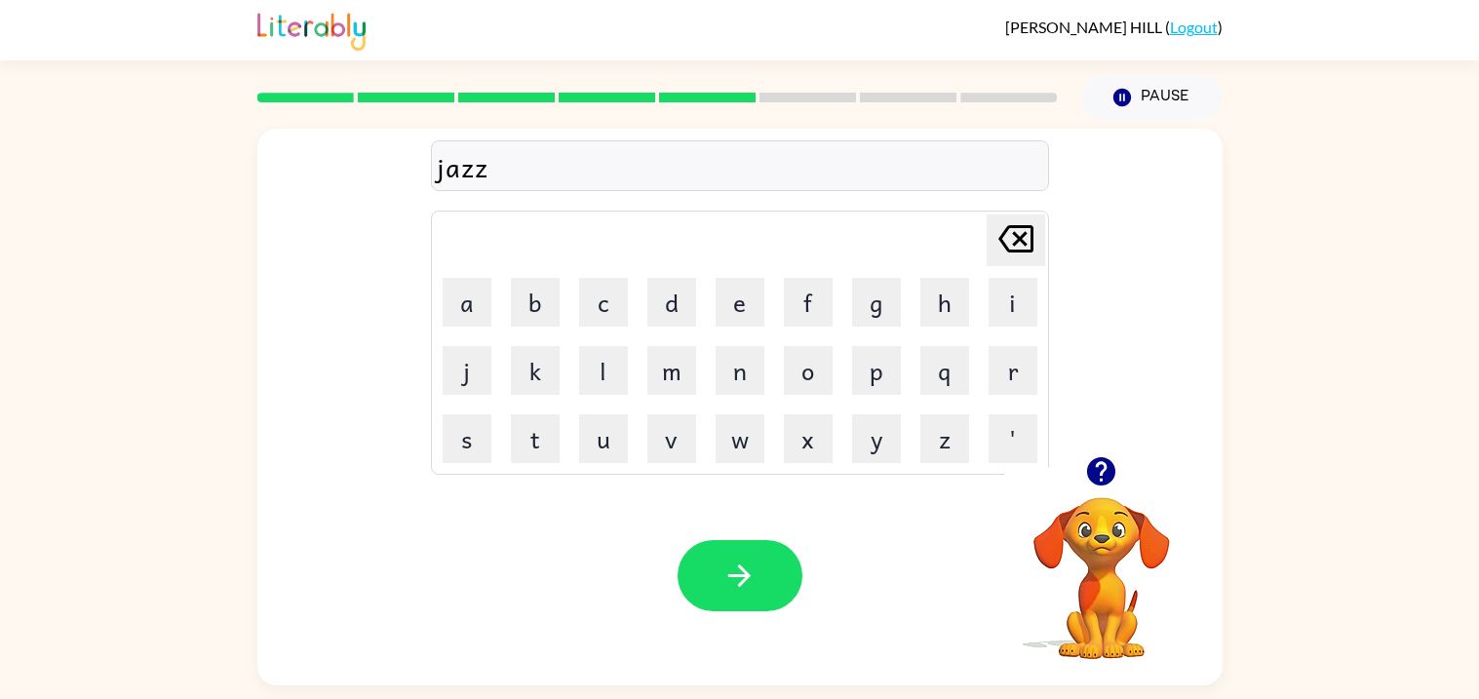
click at [766, 541] on button "button" at bounding box center [740, 575] width 125 height 71
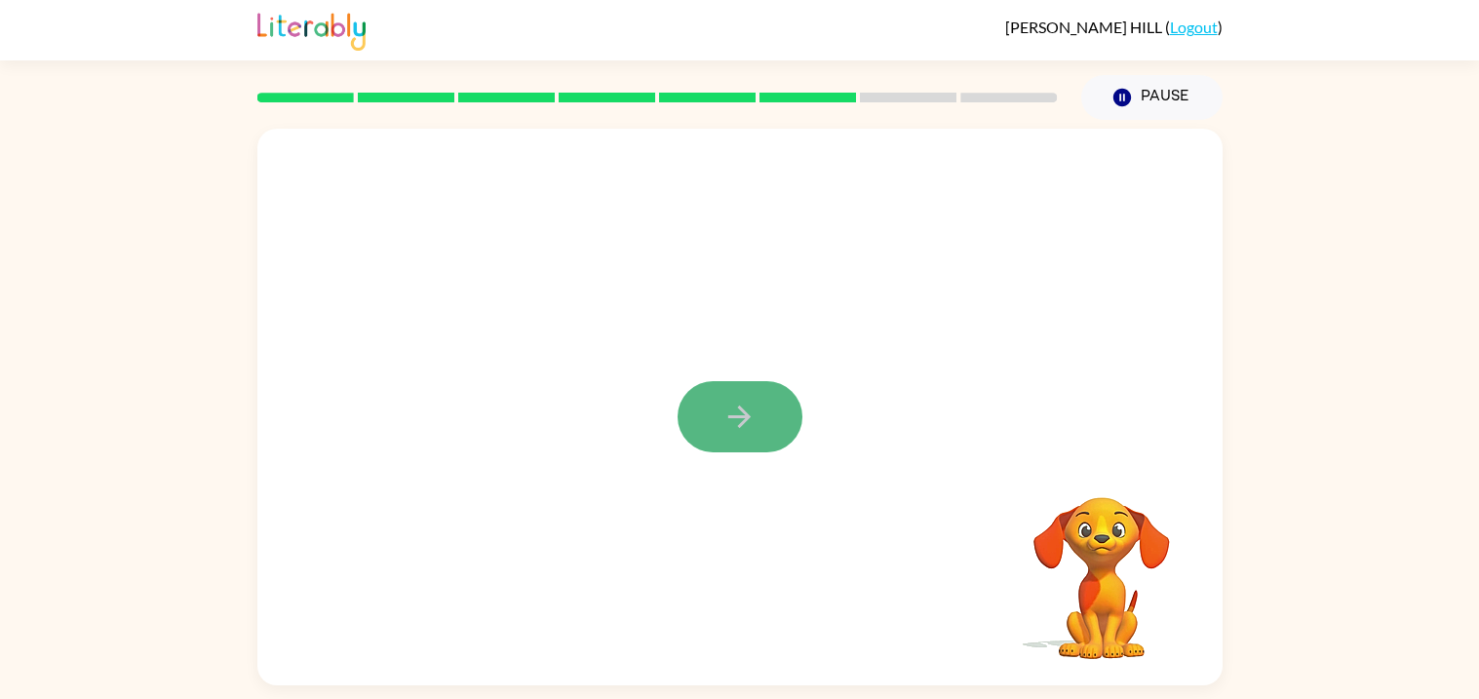
click at [778, 416] on button "button" at bounding box center [740, 416] width 125 height 71
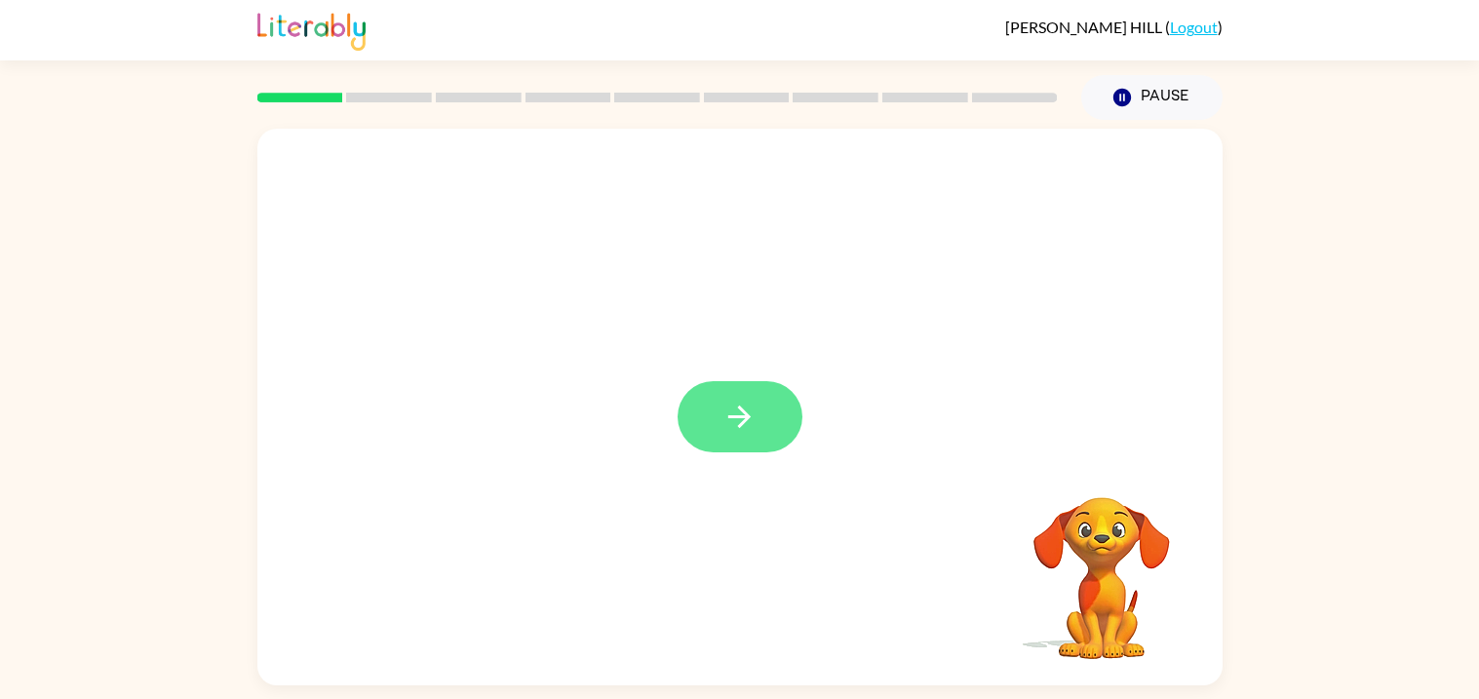
click at [730, 447] on button "button" at bounding box center [740, 416] width 125 height 71
click at [698, 435] on div at bounding box center [739, 407] width 965 height 557
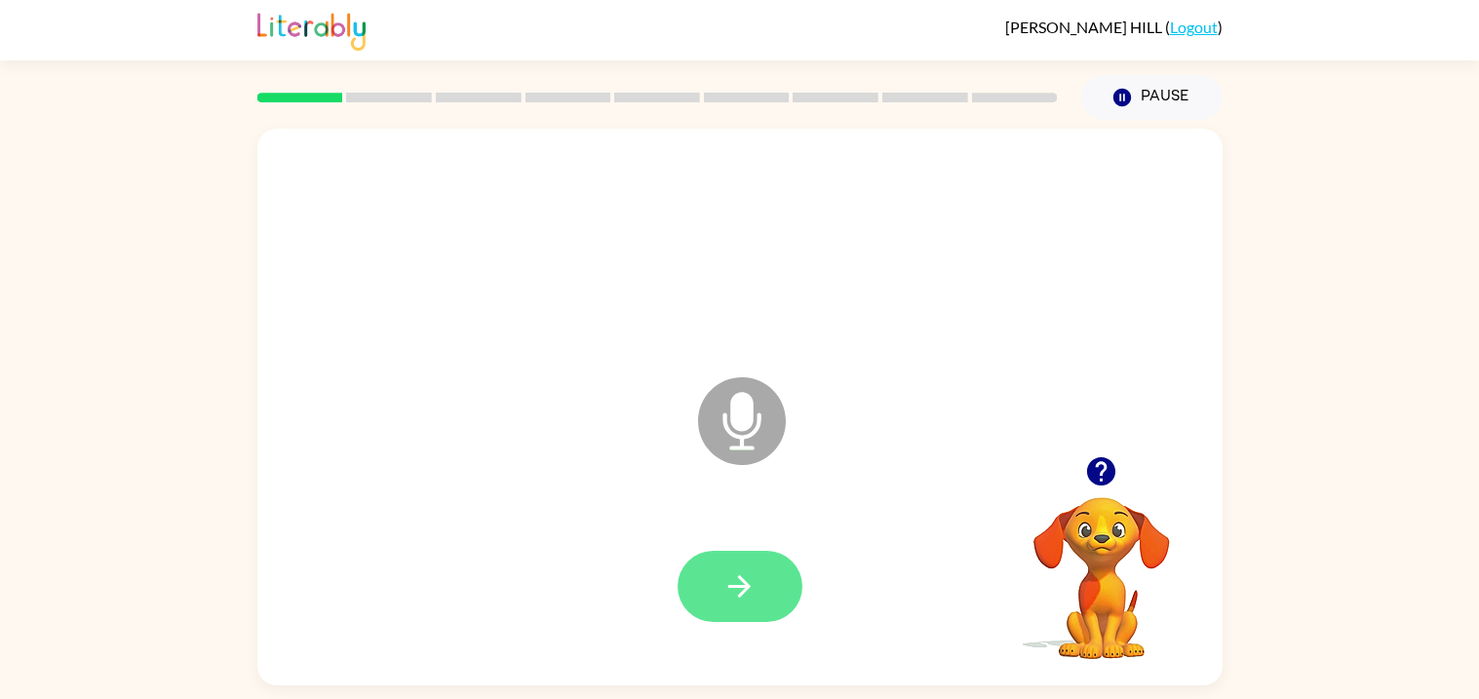
click at [735, 604] on button "button" at bounding box center [740, 586] width 125 height 71
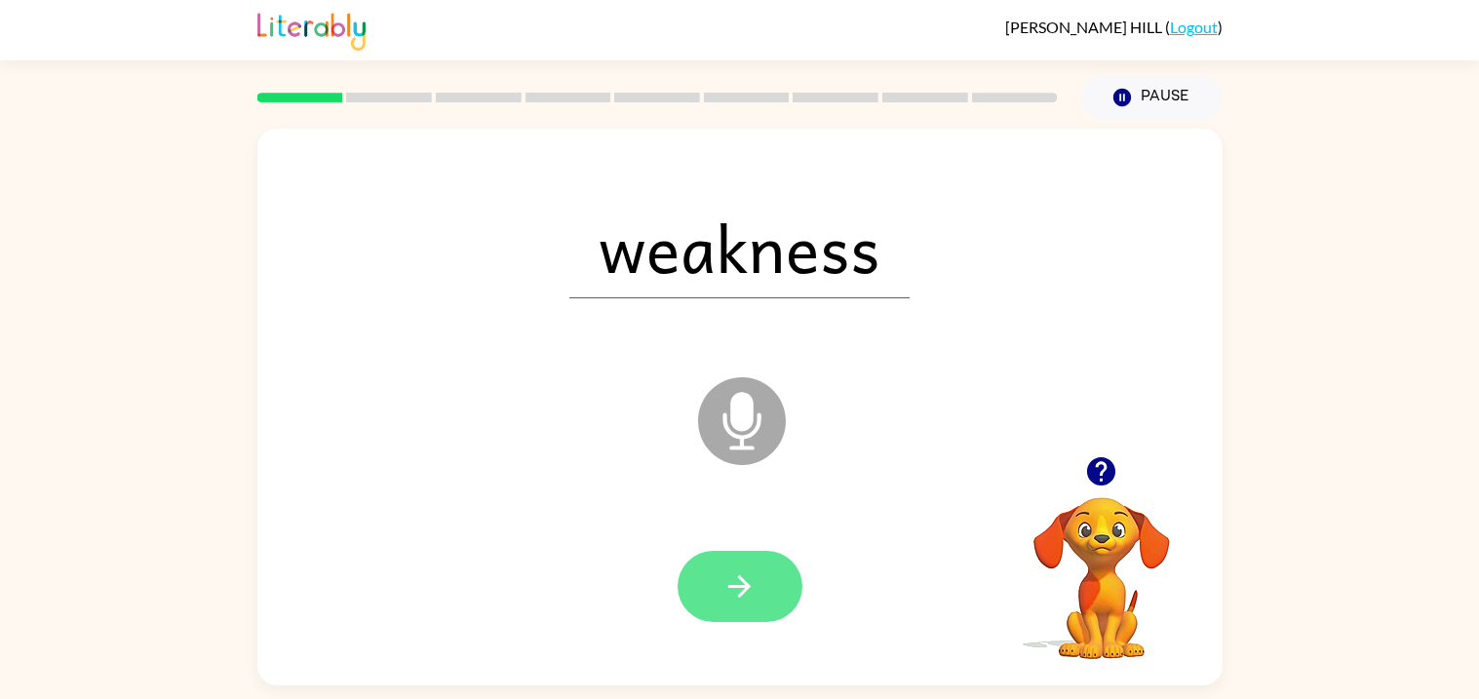
click at [757, 609] on button "button" at bounding box center [740, 586] width 125 height 71
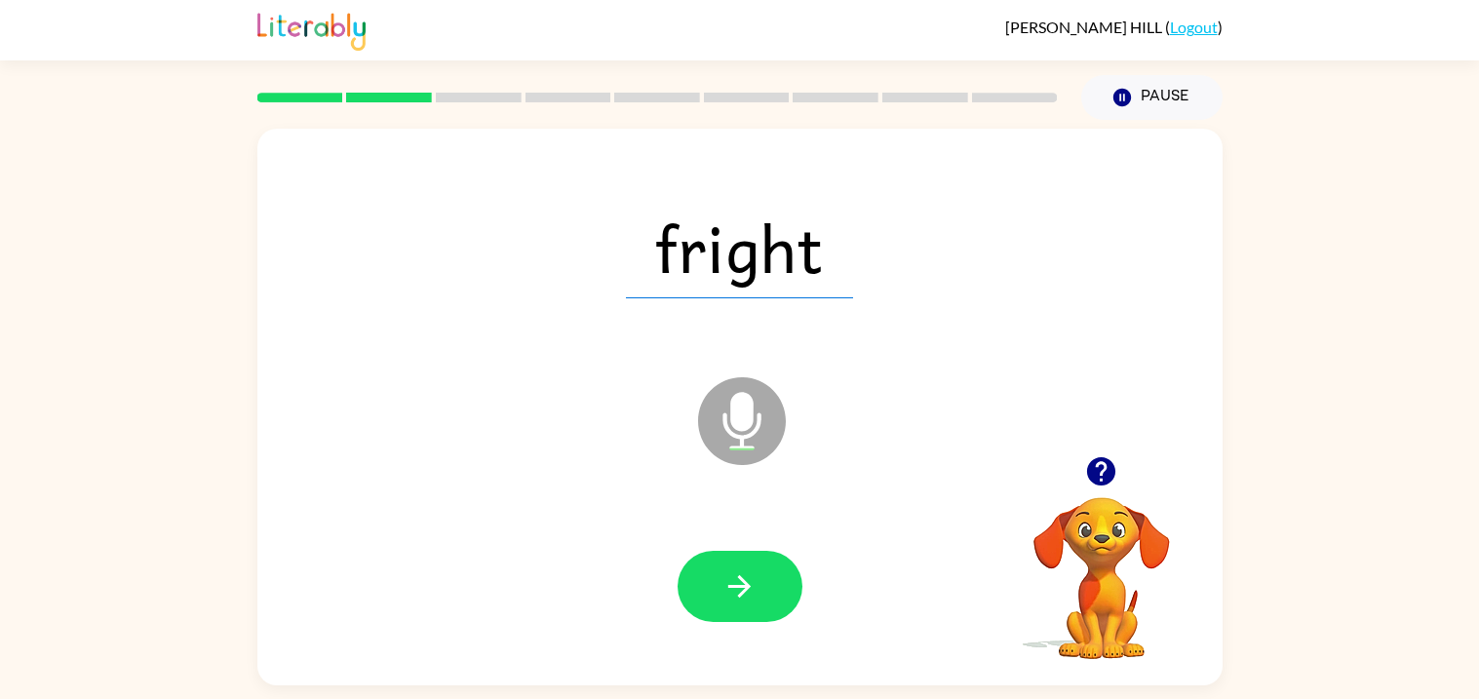
click at [757, 609] on button "button" at bounding box center [740, 586] width 125 height 71
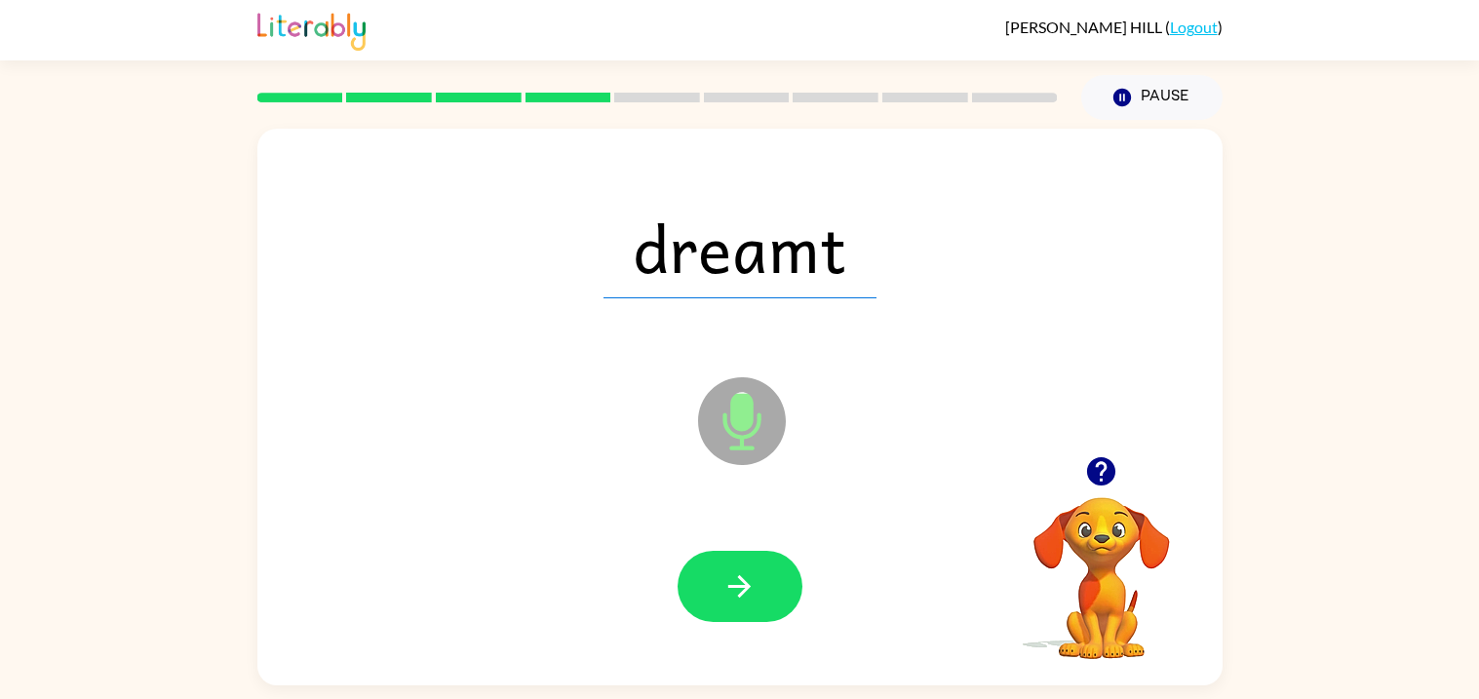
click at [757, 609] on button "button" at bounding box center [740, 586] width 125 height 71
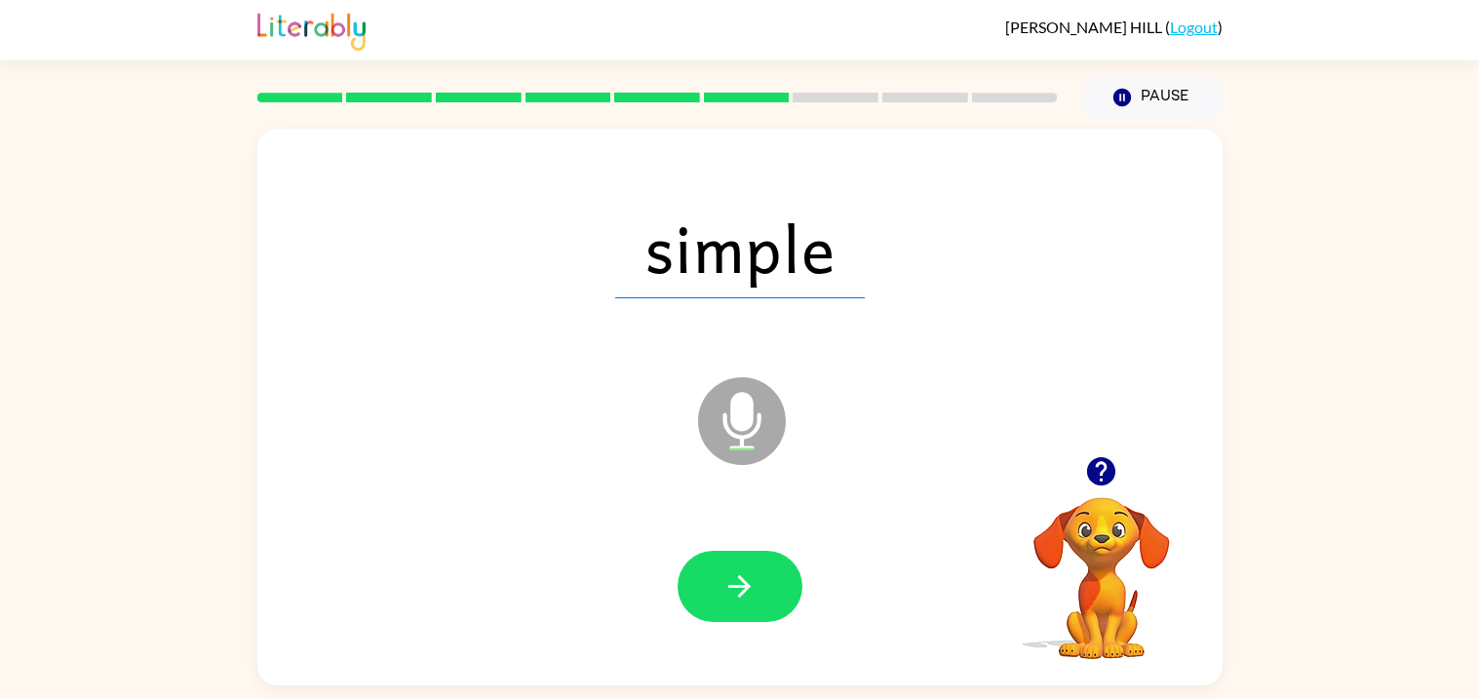
click at [757, 609] on button "button" at bounding box center [740, 586] width 125 height 71
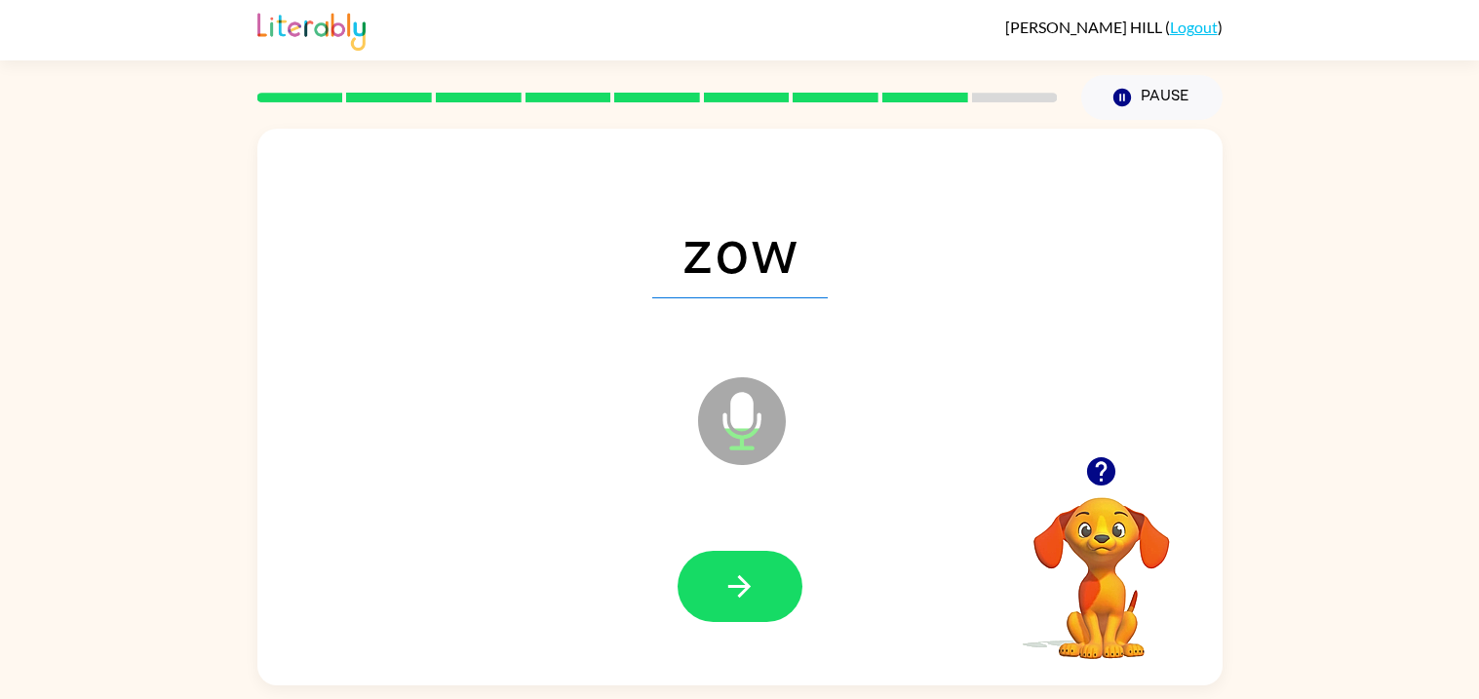
click at [757, 609] on button "button" at bounding box center [740, 586] width 125 height 71
